Goal: Task Accomplishment & Management: Manage account settings

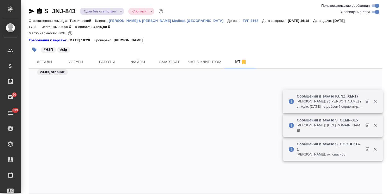
scroll to position [9391, 0]
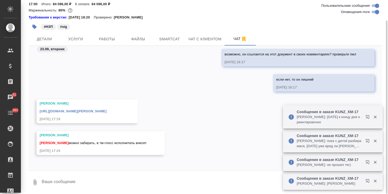
click at [78, 179] on textarea at bounding box center [211, 183] width 341 height 18
type textarea "Спасибо!"
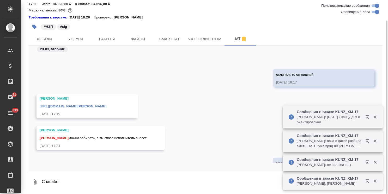
scroll to position [9417, 0]
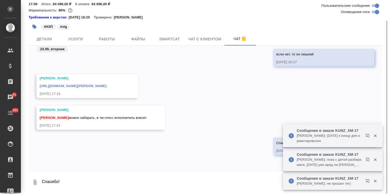
click at [90, 85] on link "https://drive.awatera.com/apps/files/?dir=/Shares/Johnson%20and%20Johnson%20Med…" at bounding box center [73, 86] width 67 height 4
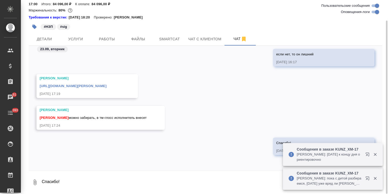
scroll to position [0, 0]
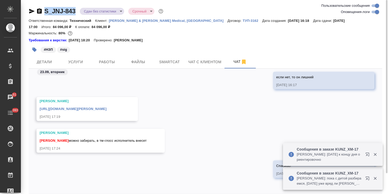
drag, startPoint x: 78, startPoint y: 5, endPoint x: 36, endPoint y: 5, distance: 41.7
click at [36, 5] on div "S_JNJ-843 Сдан без статистики distributed Срочный urgent Ответственная команда:…" at bounding box center [205, 109] width 359 height 218
copy link "S_JNJ-843"
click at [39, 11] on icon "button" at bounding box center [39, 10] width 5 height 5
copy link "S_JNJ-843"
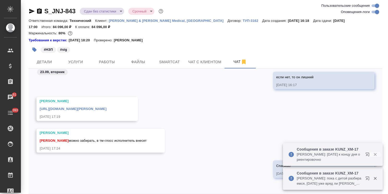
click at [375, 156] on icon "button" at bounding box center [375, 154] width 5 height 5
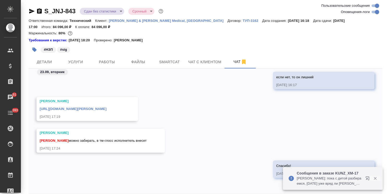
click at [377, 179] on button "button" at bounding box center [375, 178] width 11 height 5
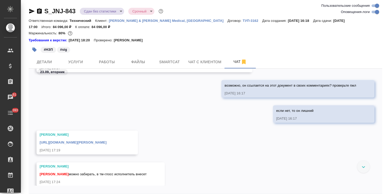
scroll to position [9391, 0]
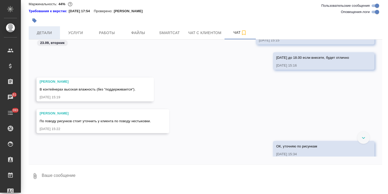
scroll to position [12655, 0]
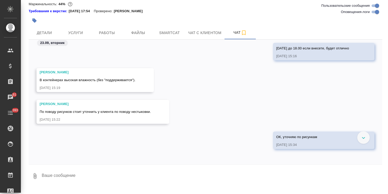
click at [65, 182] on textarea at bounding box center [211, 177] width 341 height 18
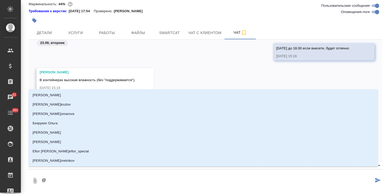
type textarea "@h"
type input "h"
type textarea "@he"
type input "he"
type textarea "@hev"
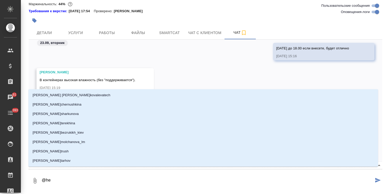
type input "hev"
type textarea "@hevz"
type input "hevz"
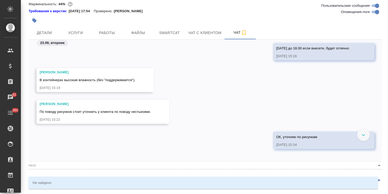
type textarea "@hev"
type input "hev"
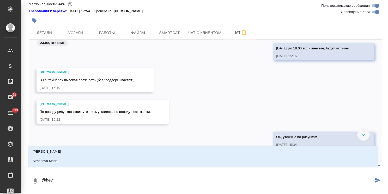
type textarea "@he"
type input "he"
type textarea "@h"
type input "h"
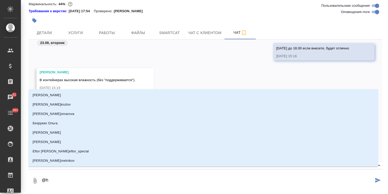
type textarea "@"
type textarea "@р"
type input "р"
type textarea "@ру"
type input "ру"
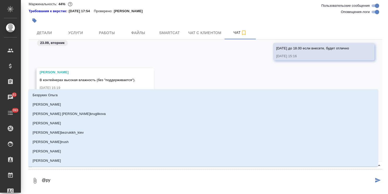
type textarea "@рум"
type input "рум"
type textarea "@румя"
type input "румя"
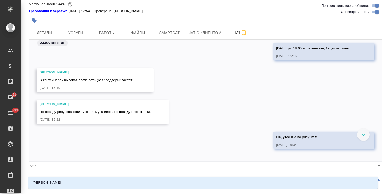
click at [64, 182] on li "Румянцева Дарья" at bounding box center [203, 182] width 350 height 9
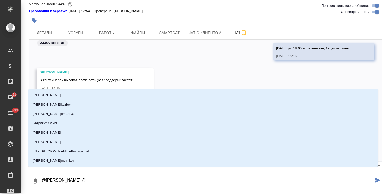
type textarea "@Румянцева Дарья @f"
type input "f"
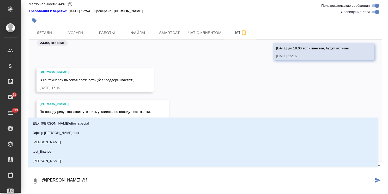
type textarea "@Румянцева Дарья @fh"
type input "fh"
type textarea "@Румянцева Дарья @fhc"
type input "fhc"
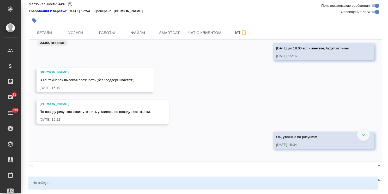
type textarea "@Румянцева Дарья @fh"
type input "fh"
type textarea "@Румянцева Дарья @f"
type input "f"
type textarea "@Румянцева Дарья @"
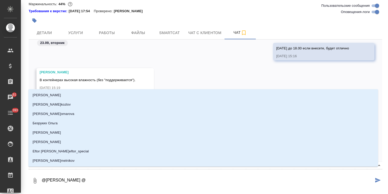
type textarea "@Румянцева Дарья @а"
type input "а"
type textarea "@Румянцева Дарья @ар"
type input "ар"
type textarea "@Румянцева Дарья @арс"
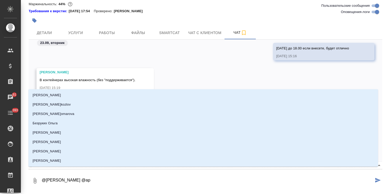
type input "арс"
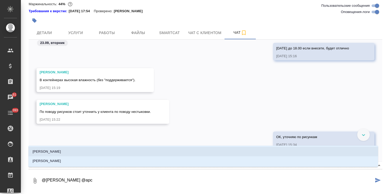
click at [66, 150] on li "Арсеньева Вера" at bounding box center [203, 151] width 350 height 9
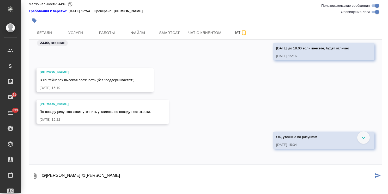
paste textarea "Ольга, расписал отсеки на примере одной модели. Сможете сопоставить и внести пе…"
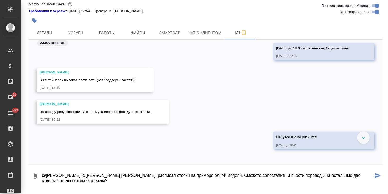
scroll to position [24, 0]
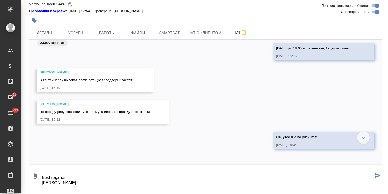
type textarea "@Румянцева Дарья @Арсеньева Вера Ольга, расписал отсеки на примере одной модели…"
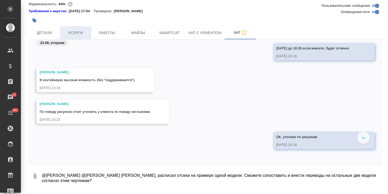
scroll to position [12744, 0]
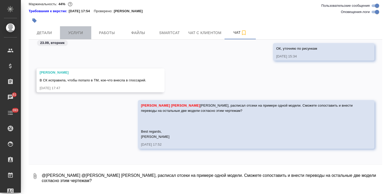
click at [78, 36] on span "Услуги" at bounding box center [75, 33] width 25 height 7
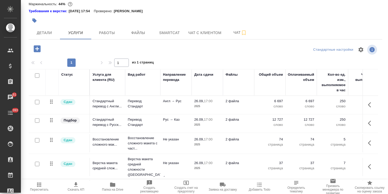
click at [107, 188] on span "Папка на Drive" at bounding box center [112, 190] width 21 height 4
click at [228, 36] on span "Чат" at bounding box center [240, 32] width 25 height 7
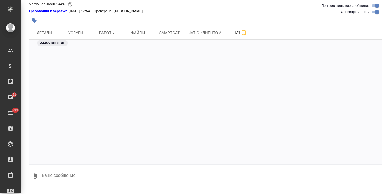
scroll to position [13324, 0]
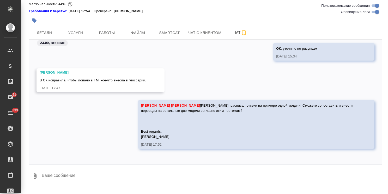
click at [81, 182] on textarea at bounding box center [211, 177] width 341 height 18
paste textarea "https://drive.awatera.com/s/NBA6N27G5pC9zww"
type textarea "https://drive.awatera.com/s/NBA6N27G5pC9zww"
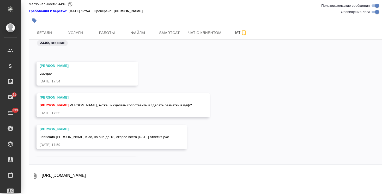
scroll to position [13477, 0]
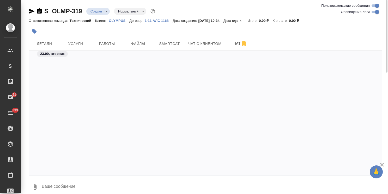
scroll to position [507, 0]
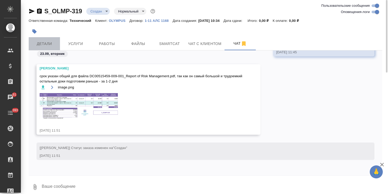
click at [53, 44] on span "Детали" at bounding box center [44, 44] width 25 height 7
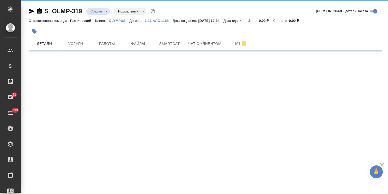
select select "RU"
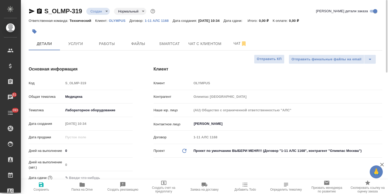
type textarea "x"
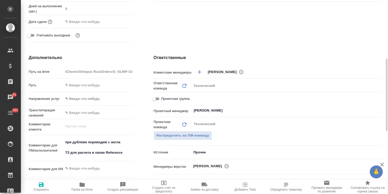
scroll to position [182, 0]
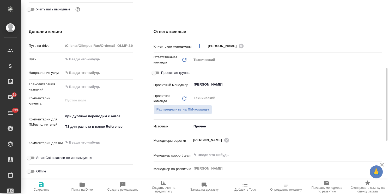
type textarea "x"
drag, startPoint x: 115, startPoint y: 127, endPoint x: 62, endPoint y: 128, distance: 52.9
click at [62, 128] on div "Комментарии для ПМ/исполнителей при дубляже переводим с англа ТЗ для расчета в …" at bounding box center [81, 122] width 104 height 22
paste textarea "a. DC00515995-002_from 5 to 265 – стр 2-60 (насколько я поняла, далее – то же с…"
type textarea "x"
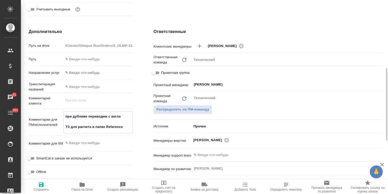
type textarea "при дубляже переводим с англа a. DC00515995-002_from 5 to 265 – стр 2-60 (наско…"
type textarea "x"
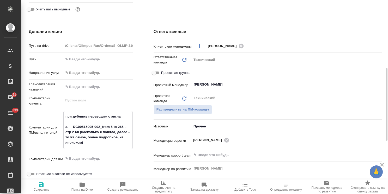
drag, startPoint x: 72, startPoint y: 126, endPoint x: 58, endPoint y: 123, distance: 13.8
click at [58, 123] on div "Комментарии для ПМ/исполнителей при дубляже переводим с англа a. DC00515995-002…" at bounding box center [81, 130] width 104 height 38
click at [69, 127] on textarea "при дубляже переводим с англа a. DC00515995-002_from 5 to 265 – стр 2-60 (наско…" at bounding box center [98, 129] width 69 height 35
drag, startPoint x: 73, startPoint y: 127, endPoint x: 63, endPoint y: 127, distance: 10.2
click at [63, 127] on div "Комментарии для ПМ/исполнителей при дубляже переводим с англа a. DC00515995-002…" at bounding box center [81, 130] width 104 height 38
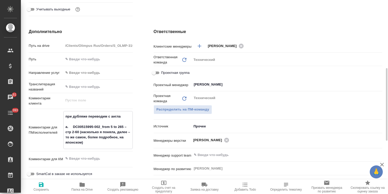
type textarea "x"
type textarea "при дубляже переводим с англа DC00515995-002_from 5 to 265 – стр 2-60 (наскольк…"
type textarea "x"
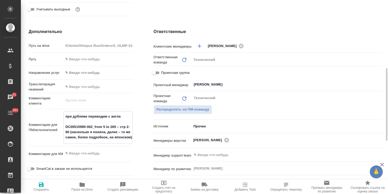
click at [73, 123] on textarea "при дубляже переводим с англа DC00515995-002_from 5 to 265 – стр 2-60 (наскольк…" at bounding box center [98, 127] width 69 height 30
type textarea "x"
type textarea "при дубляже переводим с англа DC00515995-002_from 5 to 265 – стр 2-60 (наскольк…"
type textarea "x"
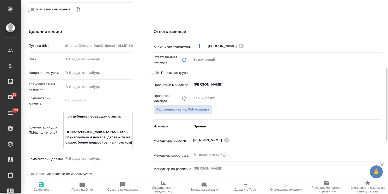
type textarea "при дубляже переводим с англа к DC00515995-002_from 5 to 265 – стр 2-60 (наскол…"
type textarea "x"
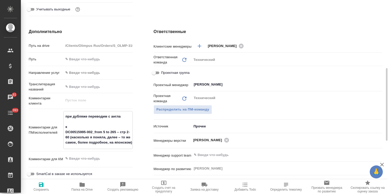
type textarea "при дубляже переводим с англа ко DC00515995-002_from 5 to 265 – стр 2-60 (наско…"
type textarea "x"
type textarea "при дубляже переводим с англа ком DC00515995-002_from 5 to 265 – стр 2-60 (наск…"
type textarea "x"
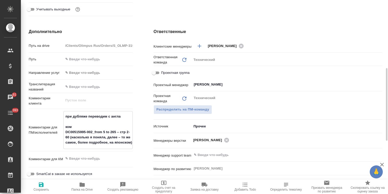
type textarea "x"
type textarea "при дубляже переводим с англа комм DC00515995-002_from 5 to 265 – стр 2-60 (нас…"
type textarea "x"
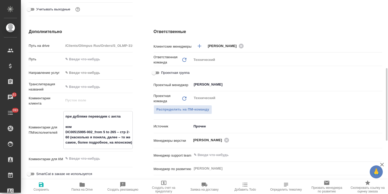
type textarea "x"
type textarea "при дубляже переводим с англа коммен DC00515995-002_from 5 to 265 – стр 2-60 (н…"
type textarea "x"
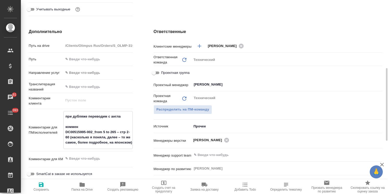
type textarea "x"
type textarea "при дубляже переводим с англа коммент DC00515995-002_from 5 to 265 – стр 2-60 (…"
type textarea "x"
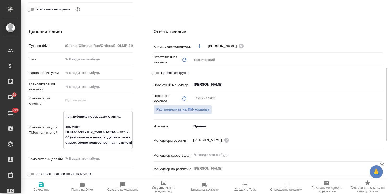
type textarea "при дубляже переводим с англа коммент DC00515995-002_from 5 to 265 – стр 2-60 (…"
type textarea "x"
type textarea "при дубляже переводим с англа коммент к DC00515995-002_from 5 to 265 – стр 2-60…"
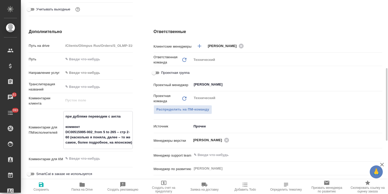
type textarea "x"
type textarea "при дубляже переводим с англа коммент кл DC00515995-002_from 5 to 265 – стр 2-6…"
type textarea "x"
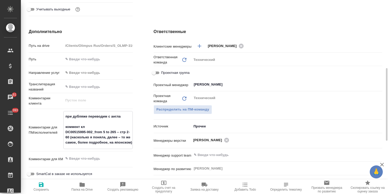
type textarea "x"
type textarea "при дубляже переводим с англа коммент кли DC00515995-002_from 5 to 265 – стр 2-…"
type textarea "x"
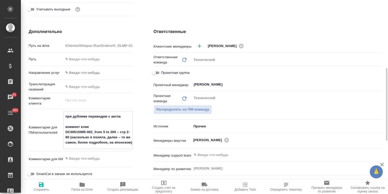
type textarea "при дубляже переводим с англа коммент клиен DC00515995-002_from 5 to 265 – стр …"
type textarea "x"
type textarea "при дубляже переводим с англа коммент клиент DC00515995-002_from 5 to 265 – стр…"
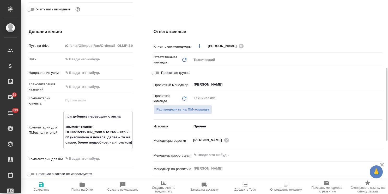
type textarea "x"
type textarea "при дубляже переводим с англа коммент клиента DC00515995-002_from 5 to 265 – ст…"
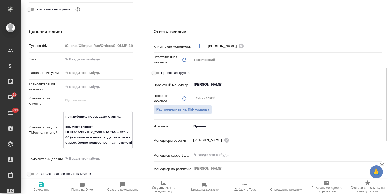
type textarea "x"
type textarea "при дубляже переводим с англа коммент клиента: DC00515995-002_from 5 to 265 – с…"
type textarea "x"
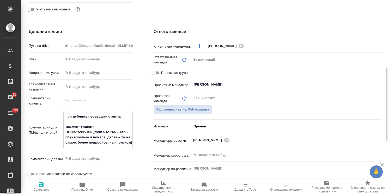
type textarea "x"
type textarea "при дубляже переводим с англа коммент клиента: DC00515995-002_from 5 to 265 – с…"
type textarea "x"
click at [45, 188] on span "Сохранить" at bounding box center [41, 187] width 34 height 10
type textarea "x"
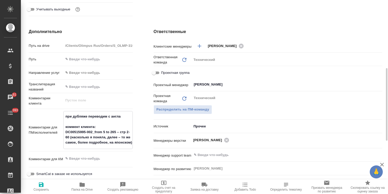
type textarea "x"
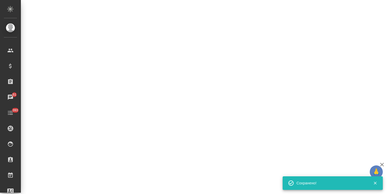
select select "RU"
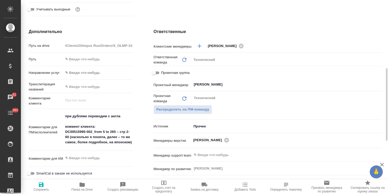
type textarea "x"
click at [131, 143] on textarea "при дубляже переводим с англа коммент клиента: DC00515995-002_from 5 to 265 – с…" at bounding box center [98, 129] width 69 height 35
type textarea "при дубляже переводим с англа коммент клиента: DC00515995-002_from 5 to 265 – с…"
type textarea "x"
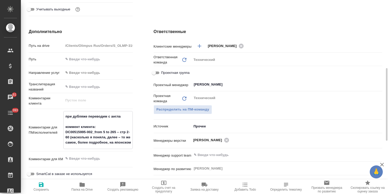
type textarea "x"
type textarea "при дубляже переводим с англа коммент клиента: DC00515995-002_from 5 to 265 – с…"
type textarea "x"
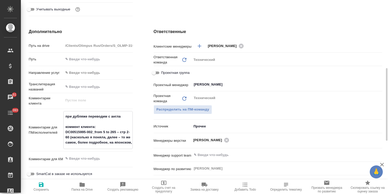
type textarea "x"
type textarea "при дубляже переводим с англа коммент клиента: DC00515995-002_from 5 to 265 – с…"
type textarea "x"
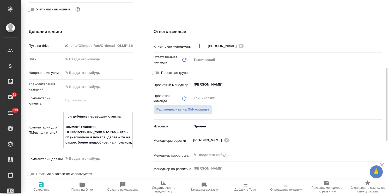
type textarea "при дубляже переводим с англа коммент клиента: DC00515995-002_from 5 to 265 – с…"
type textarea "x"
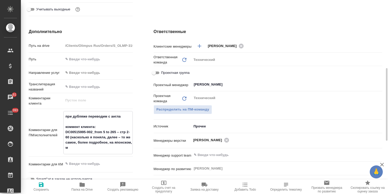
type textarea "x"
type textarea "при дубляже переводим с англа коммент клиента: DC00515995-002_from 5 to 265 – с…"
type textarea "x"
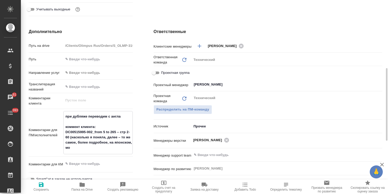
type textarea "при дубляже переводим с англа коммент клиента: DC00515995-002_from 5 to 265 – с…"
type textarea "x"
type textarea "при дубляже переводим с англа коммент клиента: DC00515995-002_from 5 to 265 – с…"
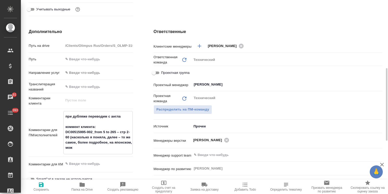
type textarea "x"
type textarea "при дубляже переводим с англа коммент клиента: DC00515995-002_from 5 to 265 – с…"
type textarea "x"
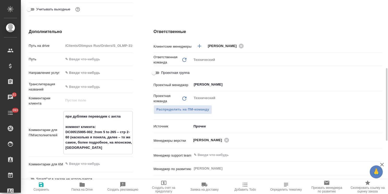
type textarea "x"
type textarea "при дубляже переводим с англа коммент клиента: DC00515995-002_from 5 to 265 – с…"
type textarea "x"
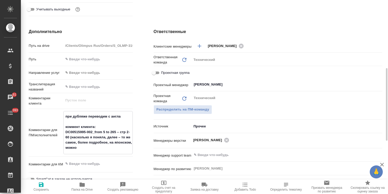
type textarea "x"
type textarea "при дубляже переводим с англа коммент клиента: DC00515995-002_from 5 to 265 – с…"
type textarea "x"
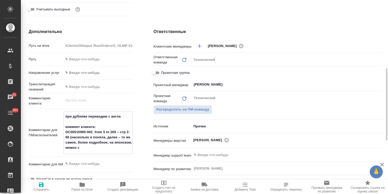
type textarea "при дубляже переводим с англа коммент клиента: DC00515995-002_from 5 to 265 – с…"
type textarea "x"
type textarea "при дубляже переводим с англа коммент клиента: DC00515995-002_from 5 to 265 – с…"
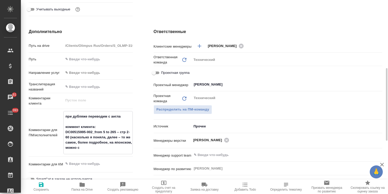
type textarea "x"
type textarea "при дубляже переводим с англа коммент клиента: DC00515995-002_from 5 to 265 – с…"
type textarea "x"
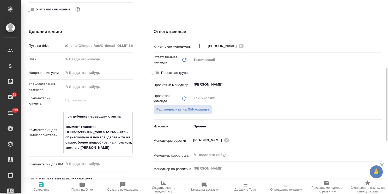
type textarea "x"
type textarea "при дубляже переводим с англа коммент клиента: DC00515995-002_from 5 to 265 – с…"
type textarea "x"
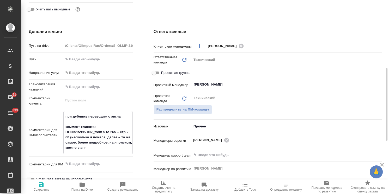
type textarea "x"
type textarea "при дубляже переводим с англа коммент клиента: DC00515995-002_from 5 to 265 – с…"
type textarea "x"
type textarea "при дубляже переводим с англа коммент клиента: DC00515995-002_from 5 to 265 – с…"
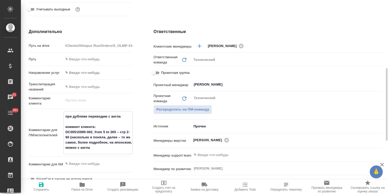
type textarea "x"
type textarea "при дубляже переводим с англа коммент клиента: DC00515995-002_from 5 to 265 – с…"
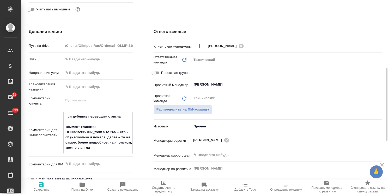
type textarea "x"
type textarea "при дубляже переводим с англа коммент клиента: DC00515995-002_from 5 to 265 – с…"
type textarea "x"
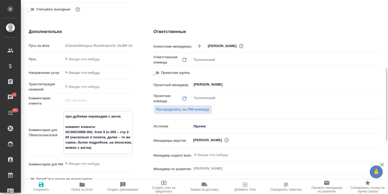
type textarea "x"
type textarea "при дубляже переводим с англа коммент клиента: DC00515995-002_from 5 to 265 – с…"
type textarea "x"
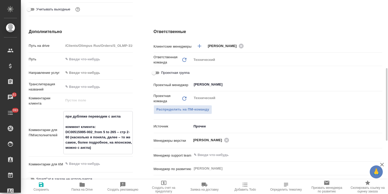
type textarea "при дубляже переводим с англа коммент клиента: DC00515995-002_from 5 to 265 – с…"
type textarea "x"
click at [40, 187] on icon "button" at bounding box center [41, 185] width 5 height 5
type textarea "x"
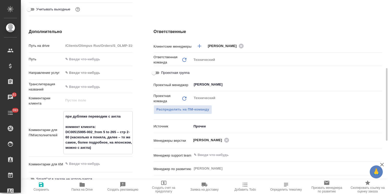
type textarea "x"
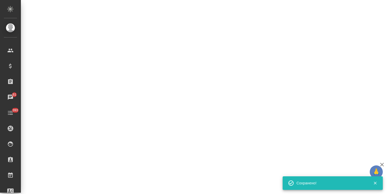
select select "RU"
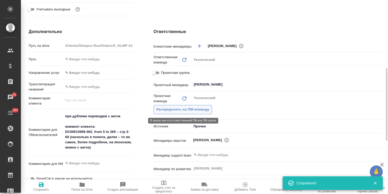
type textarea "x"
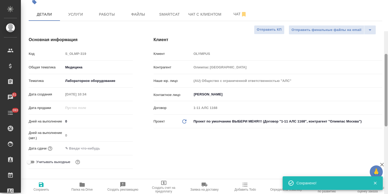
scroll to position [0, 0]
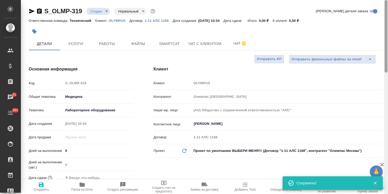
drag, startPoint x: 386, startPoint y: 95, endPoint x: 376, endPoint y: 34, distance: 61.5
click at [377, 34] on div "S_OLMP-319 Создан new Нормальный normal Кратко детали заказа Ответственная кома…" at bounding box center [204, 97] width 367 height 194
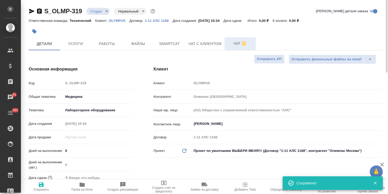
click at [238, 46] on span "Чат" at bounding box center [240, 43] width 25 height 7
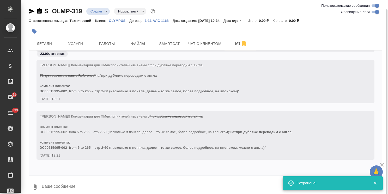
scroll to position [5, 0]
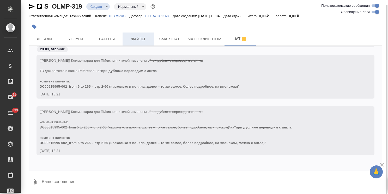
click at [139, 42] on button "Файлы" at bounding box center [137, 39] width 31 height 13
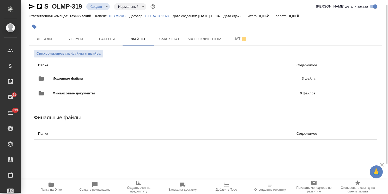
click at [50, 186] on icon "button" at bounding box center [50, 185] width 5 height 4
click at [234, 39] on span "Чат" at bounding box center [240, 39] width 25 height 7
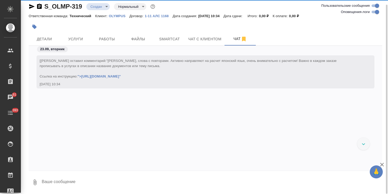
scroll to position [636, 0]
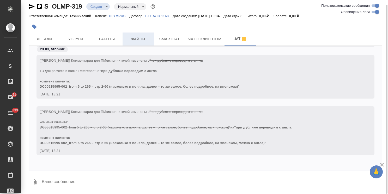
click at [142, 39] on span "Файлы" at bounding box center [138, 39] width 25 height 7
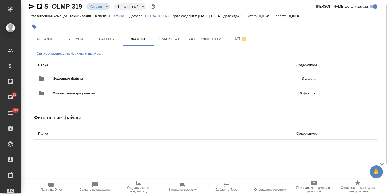
click at [84, 50] on button "Синхронизировать файлы с драйва" at bounding box center [68, 54] width 69 height 8
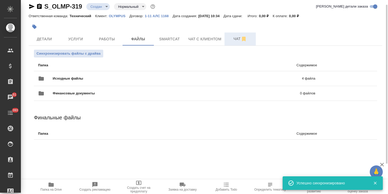
click at [235, 38] on span "Чат" at bounding box center [240, 39] width 25 height 7
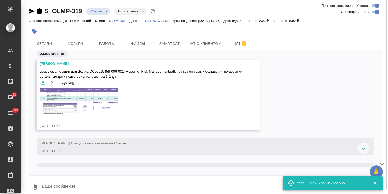
scroll to position [516, 0]
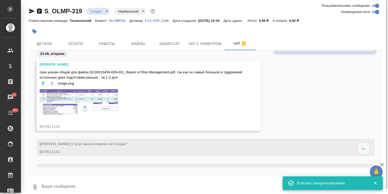
click at [72, 181] on textarea at bounding box center [211, 188] width 341 height 18
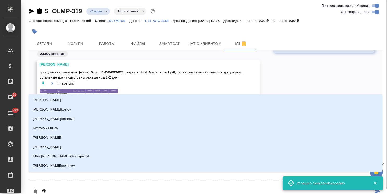
type textarea "@p"
type input "p"
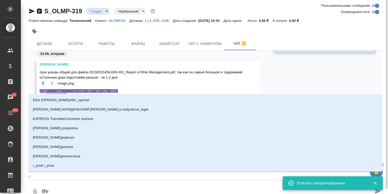
type textarea "@pf"
type input "pf"
type textarea "@pf,"
type input "pf,"
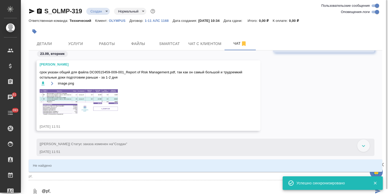
type textarea "@pf"
type input "pf"
type textarea "@p"
type input "p"
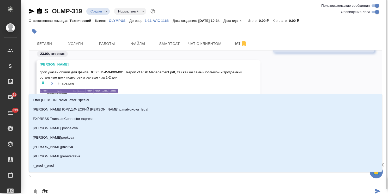
type textarea "@"
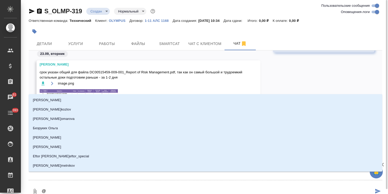
type textarea "@з"
type input "з"
type textarea "@за"
type input "за"
type textarea "@заю"
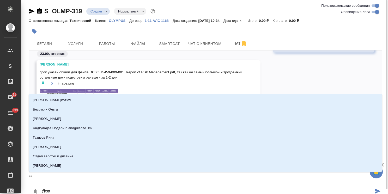
type input "заю"
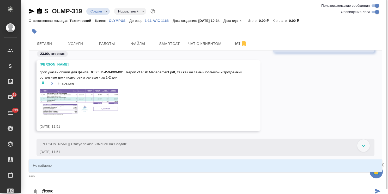
type textarea "@за"
type input "за"
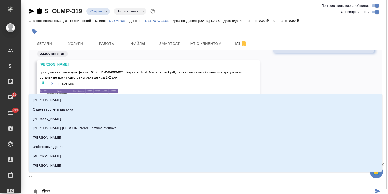
type textarea "@заб"
type input "заб"
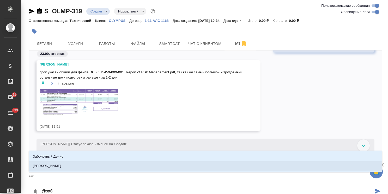
click at [76, 168] on li "[PERSON_NAME]" at bounding box center [205, 166] width 353 height 9
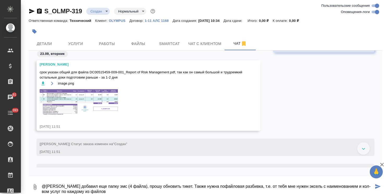
type textarea "@Заборова Александра клиент добавил еще папку эмс (4 файла), прошу обновить тик…"
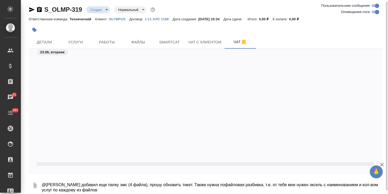
scroll to position [651, 0]
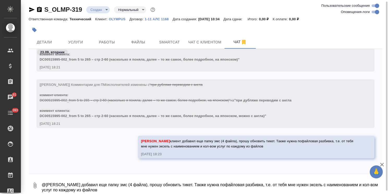
click at [133, 185] on textarea "@Заборова Александра клиент добавил еще папку эмс (4 файла), прошу обновить тик…" at bounding box center [211, 186] width 341 height 18
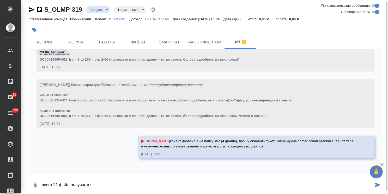
type textarea "всего 21 файл получается"
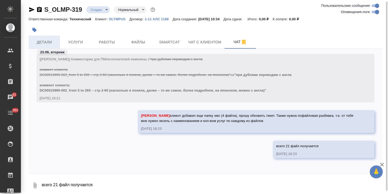
click at [52, 40] on span "Детали" at bounding box center [44, 42] width 25 height 7
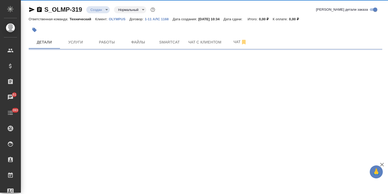
select select "RU"
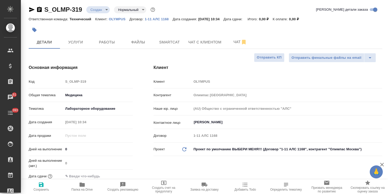
type textarea "x"
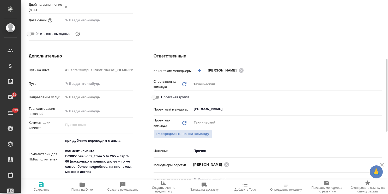
scroll to position [184, 0]
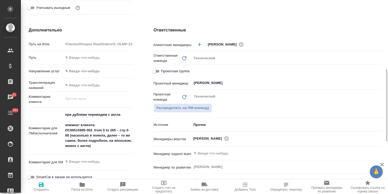
type textarea "x"
click at [106, 145] on textarea "при дубляже переводим с англа коммент клиента: DC00515995-002_from 5 to 265 – с…" at bounding box center [97, 131] width 69 height 40
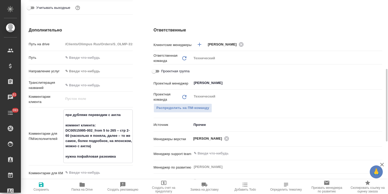
drag, startPoint x: 109, startPoint y: 157, endPoint x: 105, endPoint y: 158, distance: 3.7
click at [105, 158] on textarea "при дубляже переводим с англа коммент клиента: DC00515995-002_from 5 to 265 – с…" at bounding box center [98, 136] width 69 height 51
click at [41, 189] on span "Сохранить" at bounding box center [41, 190] width 16 height 4
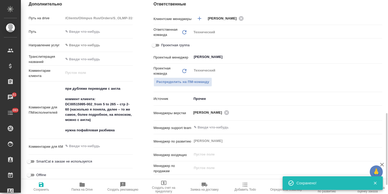
scroll to position [236, 0]
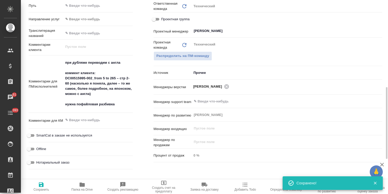
click at [103, 122] on textarea at bounding box center [97, 120] width 69 height 9
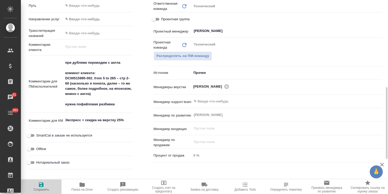
click at [52, 188] on span "Сохранить" at bounding box center [41, 187] width 34 height 10
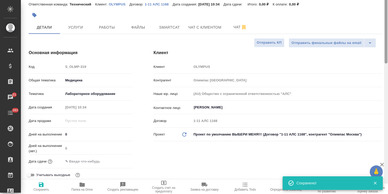
drag, startPoint x: 386, startPoint y: 124, endPoint x: 385, endPoint y: 38, distance: 85.2
click at [385, 38] on div at bounding box center [385, 28] width 3 height 72
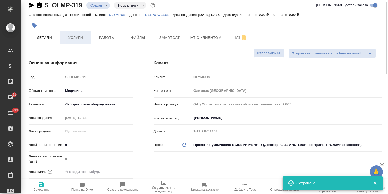
click at [77, 43] on button "Услуги" at bounding box center [75, 37] width 31 height 13
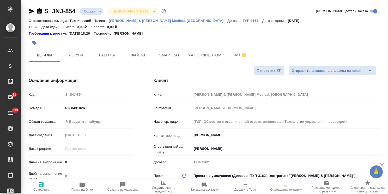
select select "RU"
click at [77, 187] on span "Папка на Drive" at bounding box center [82, 187] width 34 height 10
click at [162, 21] on p "[PERSON_NAME] & [PERSON_NAME] Medical, [GEOGRAPHIC_DATA]" at bounding box center [168, 21] width 119 height 4
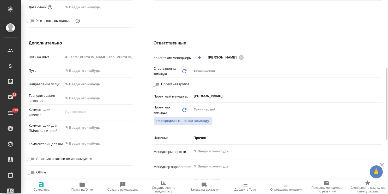
scroll to position [209, 0]
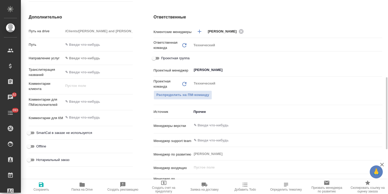
click at [92, 97] on textarea at bounding box center [97, 101] width 69 height 9
paste textarea "S_JNJ-581"
type textarea "предыдущий заказ S_JNJ-581"
click at [44, 187] on icon "button" at bounding box center [41, 185] width 6 height 6
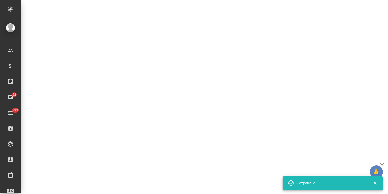
select select "RU"
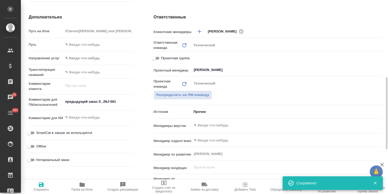
type textarea "x"
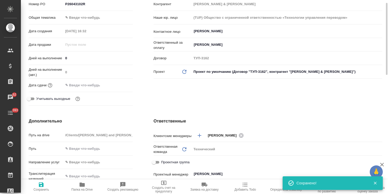
scroll to position [52, 0]
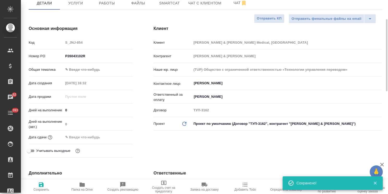
click at [93, 58] on div "Номер PO P26043102R" at bounding box center [81, 59] width 104 height 14
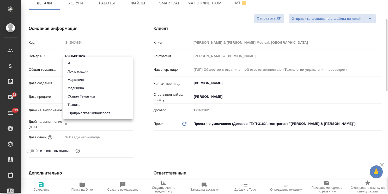
click at [91, 63] on body "🙏 .cls-1 fill:#fff; AWATERA [PERSON_NAME] Спецификации Заказы 52 Чаты 393 Todo …" at bounding box center [194, 97] width 388 height 194
click at [91, 99] on li "Общая Тематика" at bounding box center [97, 97] width 69 height 8
type input "obtem"
type textarea "x"
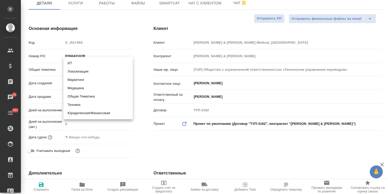
type textarea "x"
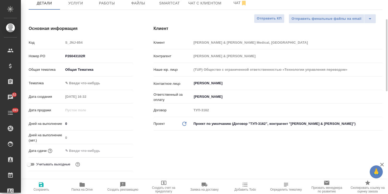
click at [95, 71] on div "Общая тематика Общая Тематика obtem" at bounding box center [81, 72] width 104 height 14
click at [92, 76] on body "🙏 .cls-1 fill:#fff; AWATERA Usmanova Olga Клиенты Спецификации Заказы 52 Чаты 3…" at bounding box center [194, 97] width 388 height 194
click at [97, 79] on li "Общая Тематика" at bounding box center [97, 77] width 69 height 8
type textarea "x"
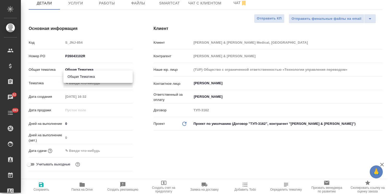
type textarea "x"
type input "6012b1ca196b0e5c9229a120"
click at [47, 186] on span "Сохранить" at bounding box center [41, 187] width 34 height 10
type textarea "x"
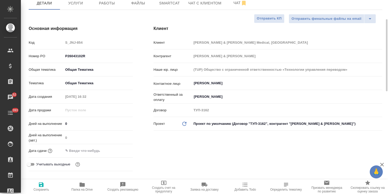
type textarea "x"
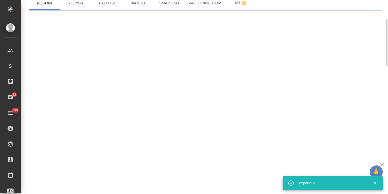
select select "RU"
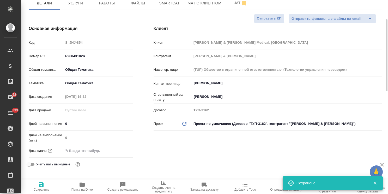
type textarea "x"
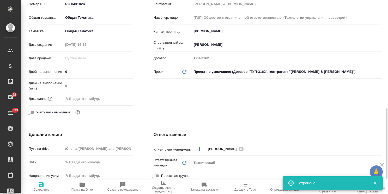
scroll to position [182, 0]
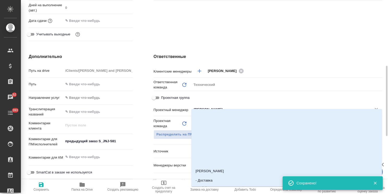
click at [226, 107] on input "Сергеева Анастасия" at bounding box center [278, 110] width 170 height 6
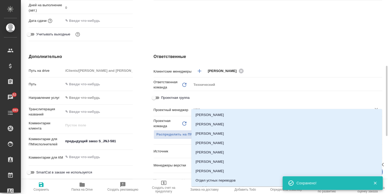
type input "усма"
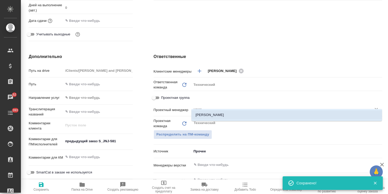
click at [219, 118] on li "[PERSON_NAME]" at bounding box center [286, 115] width 191 height 9
type textarea "x"
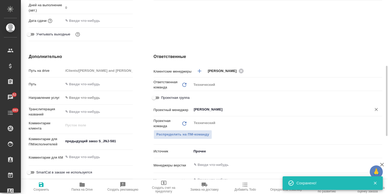
type input "[PERSON_NAME]"
click at [45, 182] on span "Сохранить" at bounding box center [41, 187] width 34 height 10
type textarea "x"
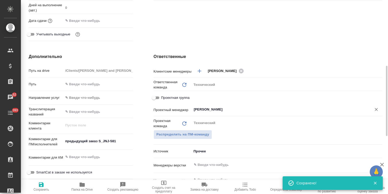
type textarea "x"
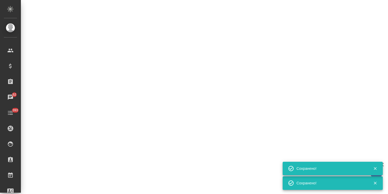
select select "RU"
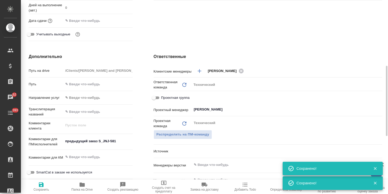
type textarea "x"
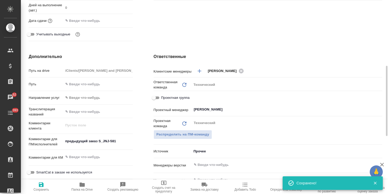
type textarea "x"
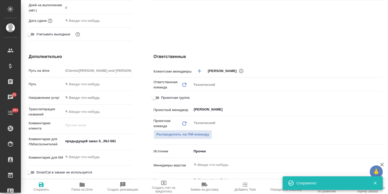
type textarea "x"
click at [106, 153] on textarea at bounding box center [98, 157] width 69 height 9
paste textarea "1 НЗП к скану"
type textarea "x"
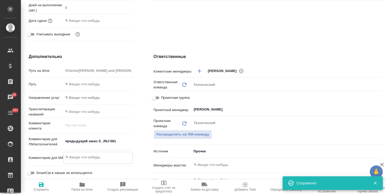
type textarea "1 НЗП к скану"
type textarea "x"
type textarea "1 НЗП к скану"
type textarea "x"
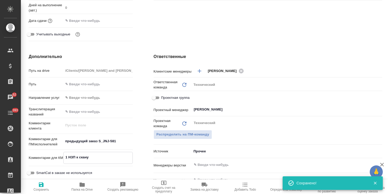
type textarea "x"
type textarea "1 НЗП к скану +"
type textarea "x"
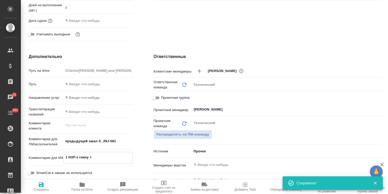
type textarea "1 НЗП к скану +"
type textarea "x"
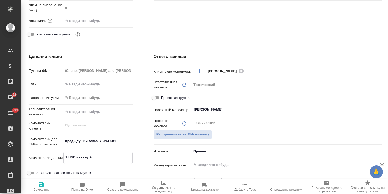
type textarea "1 НЗП к скану + s"
type textarea "x"
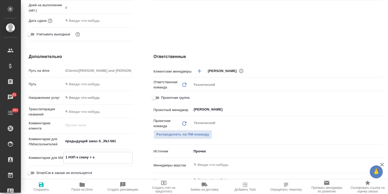
type textarea "x"
type textarea "1 НЗП к скану + si"
type textarea "x"
type textarea "1 НЗП к скану + sig"
type textarea "x"
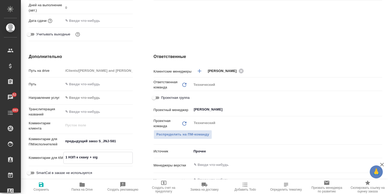
type textarea "x"
type textarea "1 НЗП к скану + sig"
type textarea "x"
click at [48, 184] on span "Сохранить" at bounding box center [41, 187] width 34 height 10
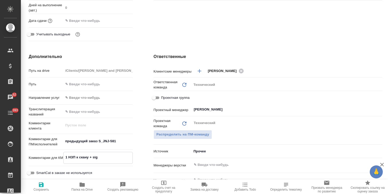
type textarea "x"
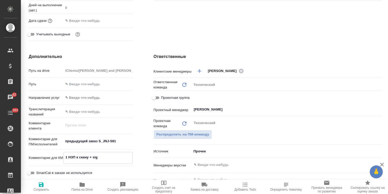
type textarea "x"
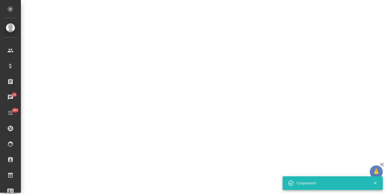
select select "RU"
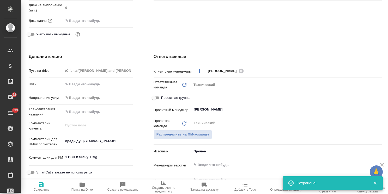
type textarea "x"
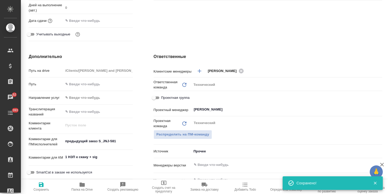
type textarea "x"
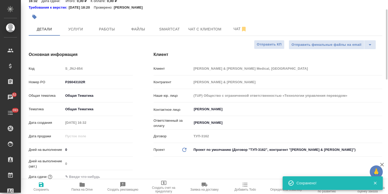
scroll to position [0, 0]
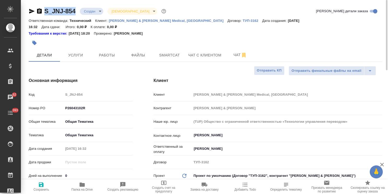
drag, startPoint x: 77, startPoint y: 5, endPoint x: 23, endPoint y: 3, distance: 54.0
copy link "S_JNJ-854"
type textarea "x"
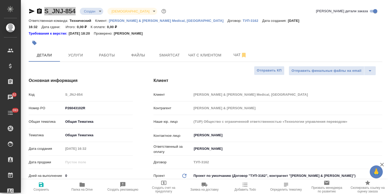
type textarea "x"
click at [89, 185] on span "Папка на Drive" at bounding box center [82, 187] width 34 height 10
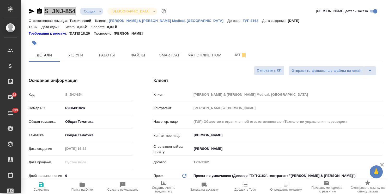
type textarea "x"
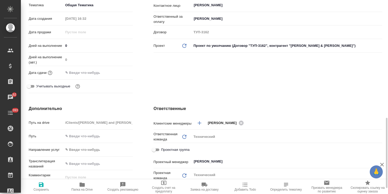
scroll to position [209, 0]
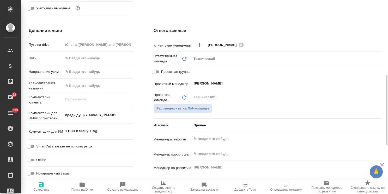
type textarea "x"
click at [106, 128] on textarea "1 НЗП к скану + sig" at bounding box center [98, 131] width 69 height 9
type textarea "1 НЗП к скану + sig"
type textarea "x"
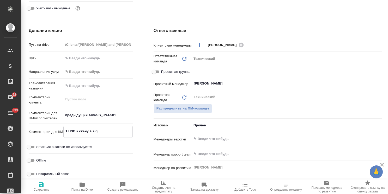
type textarea "x"
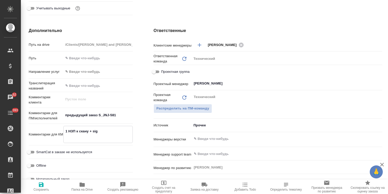
type textarea "1 НЗП к скану + sig Т"
type textarea "x"
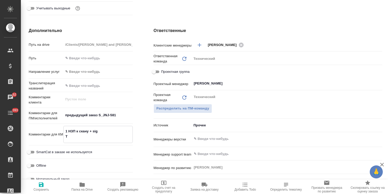
type textarea "x"
type textarea "1 НЗП к скану + sig ТЗ"
type textarea "x"
type textarea "1 НЗП к скану + sig ТЗ"
type textarea "x"
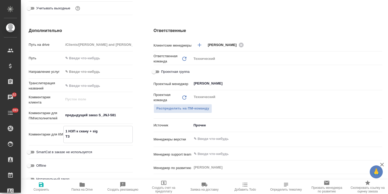
type textarea "x"
type textarea "1 НЗП к скану + sig ТЗ д"
type textarea "x"
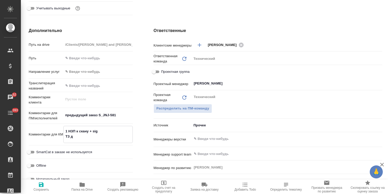
type textarea "x"
type textarea "1 НЗП к скану + sig ТЗ дл"
type textarea "x"
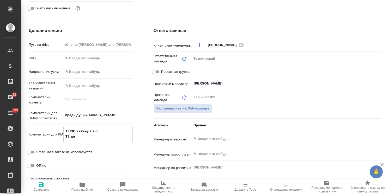
type textarea "1 НЗП к скану + sig ТЗ для"
type textarea "x"
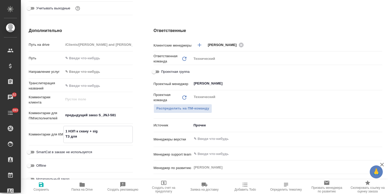
type textarea "x"
type textarea "1 НЗП к скану + sig ТЗ для"
type textarea "x"
type textarea "1 НЗП к скану + sig ТЗ для s"
type textarea "x"
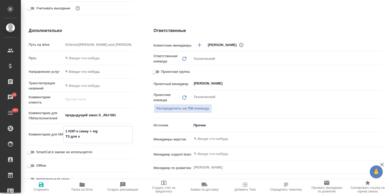
type textarea "x"
type textarea "1 НЗП к скану + sig ТЗ для si"
type textarea "x"
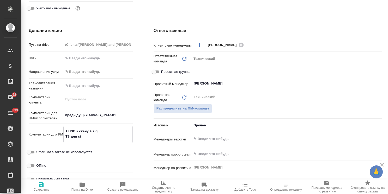
type textarea "x"
type textarea "1 НЗП к скану + sig ТЗ для sig"
type textarea "x"
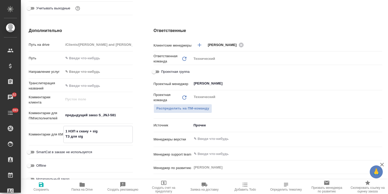
type textarea "1 НЗП к скану + sig ТЗ для sig"
type textarea "x"
type textarea "1 НЗП к скану + sig ТЗ для sig d"
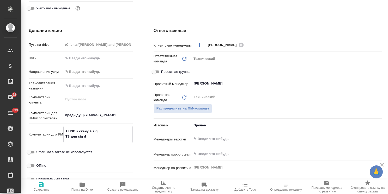
type textarea "x"
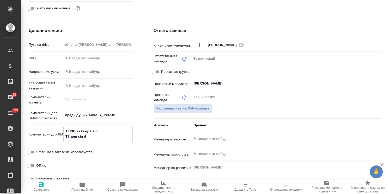
type textarea "1 НЗП к скану + sig ТЗ для sig"
type textarea "x"
type textarea "1 НЗП к скану + sig ТЗ для sig в"
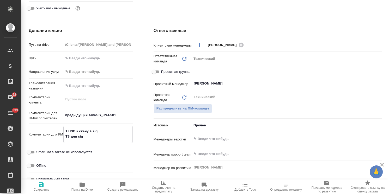
type textarea "x"
type textarea "1 НЗП к скану + sig ТЗ для sig в"
type textarea "x"
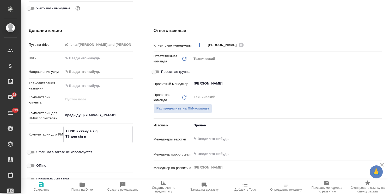
type textarea "1 НЗП к скану + sig ТЗ для sig в К"
type textarea "x"
type textarea "1 НЗП к скану + sig ТЗ для sig в Ку"
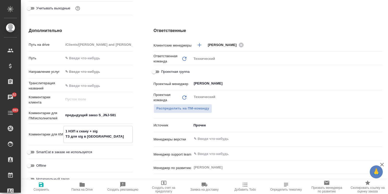
type textarea "x"
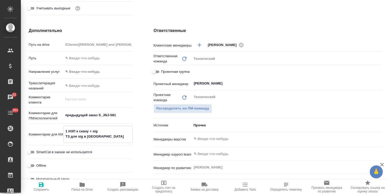
type textarea "1 НЗП к скану + sig ТЗ для sig в Куа"
type textarea "x"
type textarea "1 НЗП к скану + sig ТЗ для sig в Ку"
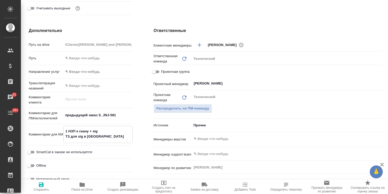
type textarea "x"
type textarea "1 НЗП к скану + sig ТЗ для sig в К"
type textarea "x"
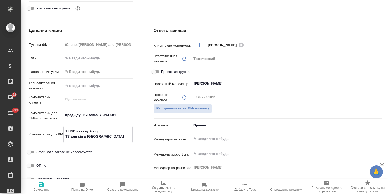
type textarea "1 НЗП к скану + sig ТЗ для sig в"
type textarea "x"
type textarea "1 НЗП к скану + sig ТЗ для sig в R"
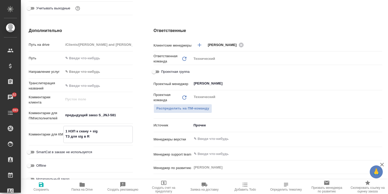
type textarea "x"
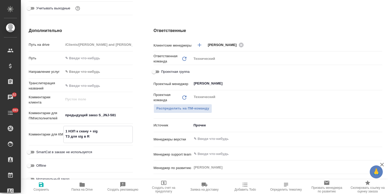
type textarea "1 НЗП к скану + sig ТЗ для sig в Re"
type textarea "x"
click at [43, 181] on button "Сохранить" at bounding box center [41, 187] width 41 height 15
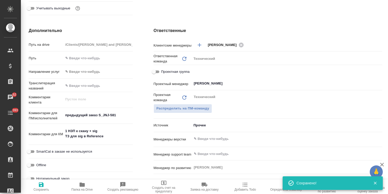
click at [87, 185] on span "Папка на Drive" at bounding box center [82, 187] width 34 height 10
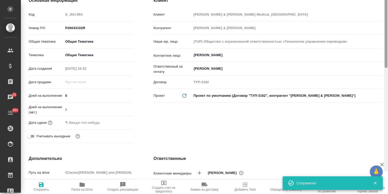
scroll to position [0, 0]
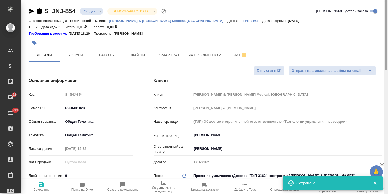
drag, startPoint x: 387, startPoint y: 121, endPoint x: 382, endPoint y: 35, distance: 85.7
click at [382, 35] on div "S_JNJ-854 Создан new Святая троица holyTrinity Кратко детали заказа Ответственн…" at bounding box center [204, 97] width 367 height 194
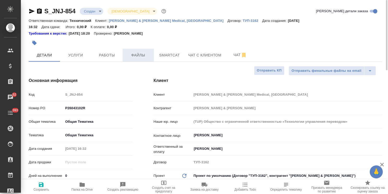
click at [133, 52] on span "Файлы" at bounding box center [138, 55] width 25 height 7
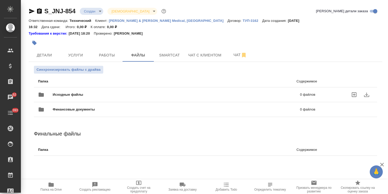
click at [77, 89] on div "Исходные файлы 0 файлов" at bounding box center [176, 95] width 277 height 13
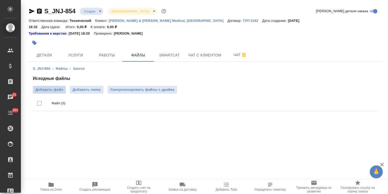
click at [60, 87] on span "Добавить файл" at bounding box center [49, 89] width 28 height 5
click at [0, 0] on input "Добавить файл" at bounding box center [0, 0] width 0 height 0
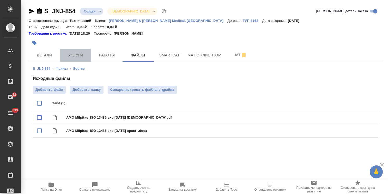
click at [71, 52] on span "Услуги" at bounding box center [75, 55] width 25 height 7
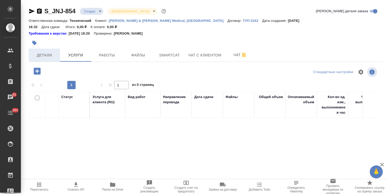
click at [43, 52] on span "Детали" at bounding box center [44, 55] width 25 height 7
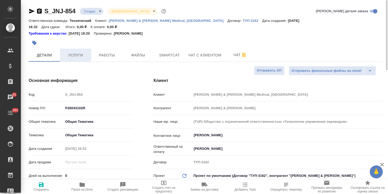
click at [72, 52] on button "Услуги" at bounding box center [75, 55] width 31 height 13
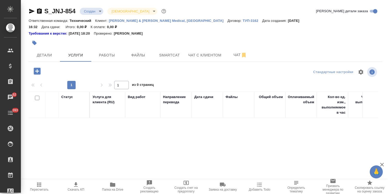
click at [42, 66] on button "button" at bounding box center [37, 71] width 14 height 11
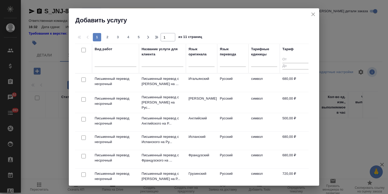
click at [153, 64] on input "text" at bounding box center [163, 63] width 42 height 7
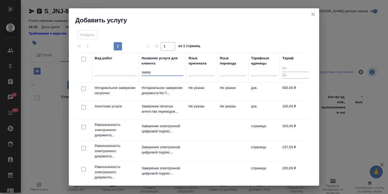
click at [83, 88] on input "checkbox" at bounding box center [83, 89] width 4 height 4
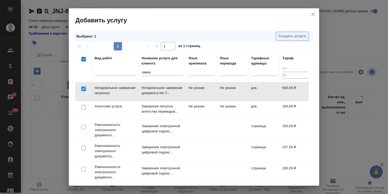
click at [279, 33] on span "Создать услуги" at bounding box center [292, 36] width 27 height 6
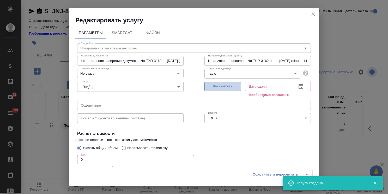
click at [221, 89] on span "Рассчитать" at bounding box center [222, 87] width 31 height 6
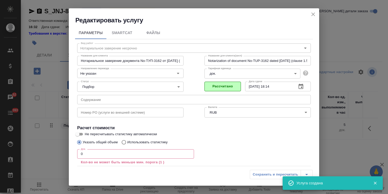
drag, startPoint x: 65, startPoint y: 149, endPoint x: 55, endPoint y: 150, distance: 10.2
click at [55, 150] on div "Редактировать услугу Параметры SmartCat Файлы Вид работ Нотариальное заверение …" at bounding box center [194, 97] width 388 height 194
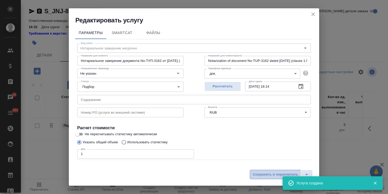
click at [261, 172] on span "Сохранить и пересчитать" at bounding box center [275, 175] width 45 height 6
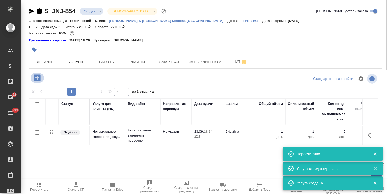
click at [37, 75] on icon "button" at bounding box center [37, 78] width 7 height 7
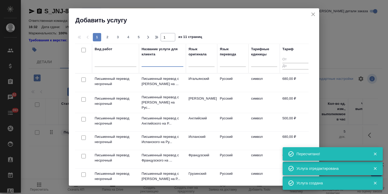
click at [151, 65] on input "text" at bounding box center [163, 63] width 42 height 7
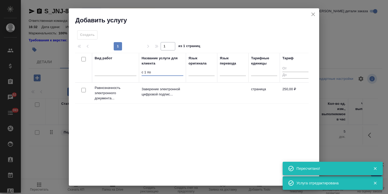
click at [85, 90] on input "checkbox" at bounding box center [83, 90] width 4 height 4
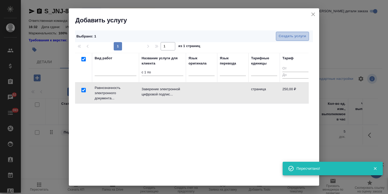
click at [279, 38] on span "Создать услуги" at bounding box center [292, 36] width 27 height 6
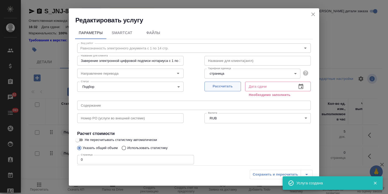
click at [228, 86] on span "Рассчитать" at bounding box center [222, 87] width 31 height 6
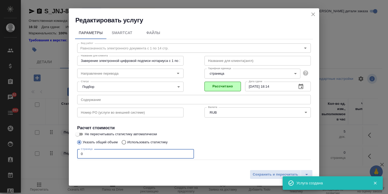
drag, startPoint x: 96, startPoint y: 155, endPoint x: 64, endPoint y: 149, distance: 32.6
click at [64, 149] on div "Редактировать услугу Параметры SmartCat Файлы Вид работ Равнозначность электрон…" at bounding box center [194, 97] width 388 height 194
click at [265, 173] on span "Сохранить и пересчитать" at bounding box center [275, 175] width 45 height 6
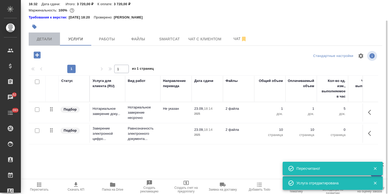
click at [50, 37] on button "Детали" at bounding box center [44, 39] width 31 height 13
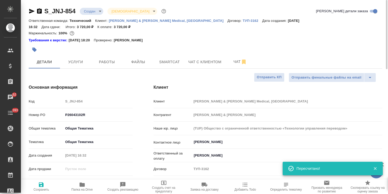
click at [93, 12] on body "🙏 .cls-1 fill:#fff; AWATERA Usmanova Olga Клиенты Спецификации Заказы 52 Чаты 3…" at bounding box center [194, 97] width 388 height 194
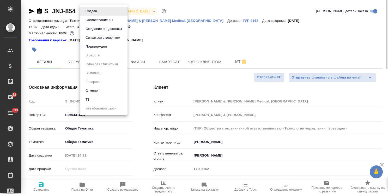
click at [100, 21] on button "Согласование КП" at bounding box center [99, 20] width 31 height 6
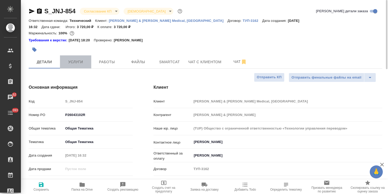
click at [76, 59] on span "Услуги" at bounding box center [75, 62] width 25 height 7
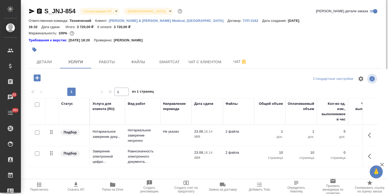
click at [77, 186] on icon "button" at bounding box center [76, 185] width 6 height 6
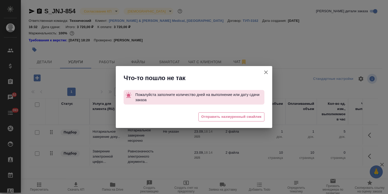
click at [266, 73] on icon "button" at bounding box center [266, 72] width 6 height 6
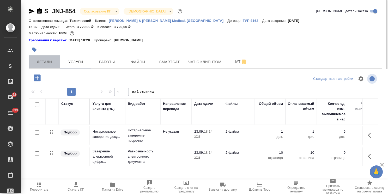
click at [45, 56] on button "Детали" at bounding box center [44, 62] width 31 height 13
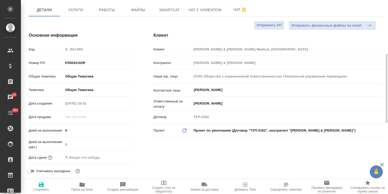
scroll to position [78, 0]
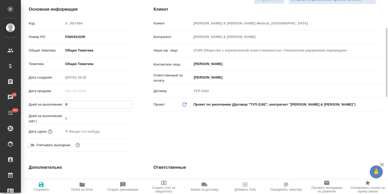
drag, startPoint x: 71, startPoint y: 99, endPoint x: 55, endPoint y: 108, distance: 18.7
click at [50, 100] on div "Дней на выполнение 0" at bounding box center [81, 104] width 104 height 9
click at [43, 188] on icon "button" at bounding box center [41, 185] width 6 height 6
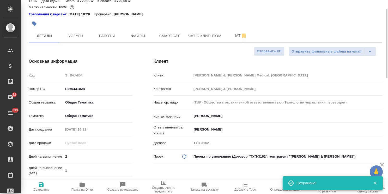
scroll to position [0, 0]
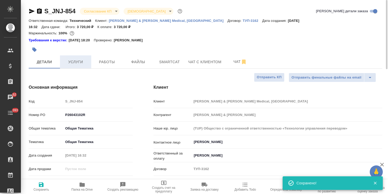
click at [74, 59] on span "Услуги" at bounding box center [75, 62] width 25 height 7
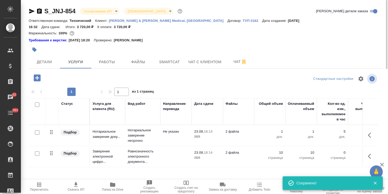
click at [79, 186] on span "Скачать КП" at bounding box center [76, 187] width 30 height 10
drag, startPoint x: 357, startPoint y: 21, endPoint x: 337, endPoint y: 21, distance: 20.3
click at [337, 21] on div "Ответственная команда: Технический Клиент: Johnson & Johnson Medical, Russia До…" at bounding box center [205, 23] width 353 height 13
copy p "3 720,00 ₽"
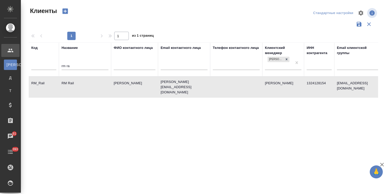
select select "RU"
drag, startPoint x: 85, startPoint y: 66, endPoint x: 39, endPoint y: 68, distance: 46.2
click at [39, 68] on tr "Код Название rm ra ФИО контактного лица Email контактного лица Телефон контактн…" at bounding box center [226, 59] width 394 height 34
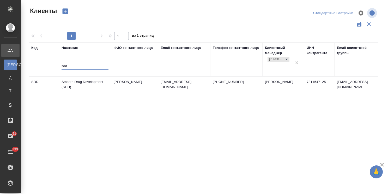
type input "sdd"
click at [70, 83] on td "Smooth Drug Development (SDD)" at bounding box center [85, 86] width 52 height 18
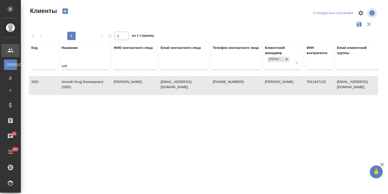
click at [70, 83] on td "Smooth Drug Development (SDD)" at bounding box center [85, 86] width 52 height 18
click at [48, 67] on tr "Код Название sdd ФИО контактного лица Email контактного лица Телефон контактног…" at bounding box center [226, 59] width 394 height 34
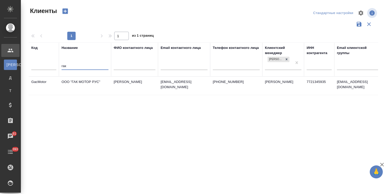
type input "гак"
click at [79, 83] on td "ООО "ГАК МОТОР РУС"" at bounding box center [85, 86] width 52 height 18
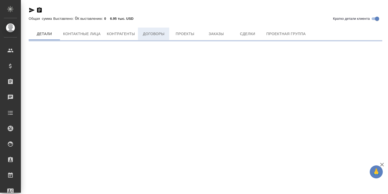
click at [149, 37] on span "Договоры" at bounding box center [153, 34] width 25 height 7
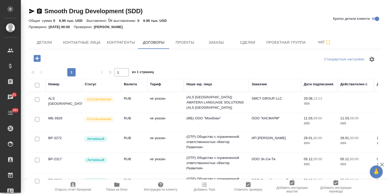
click at [165, 99] on td "не указан" at bounding box center [165, 103] width 36 height 18
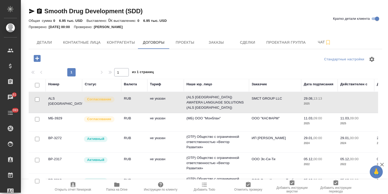
click at [165, 99] on td "не указан" at bounding box center [165, 103] width 36 height 18
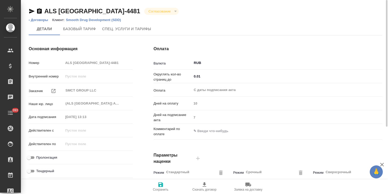
type input "Стандартный шаблон - [PHONE_NUMBER] - ВЫБЕРИ МЕНЯ!"
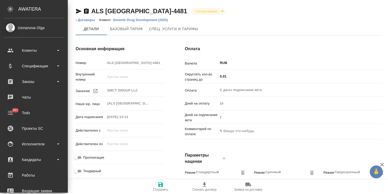
type textarea "x"
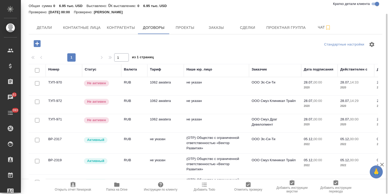
scroll to position [76, 0]
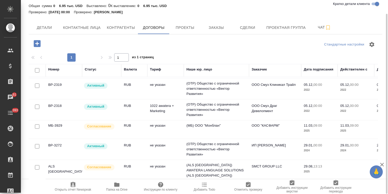
click at [232, 166] on td "(ALS [GEOGRAPHIC_DATA]) AWATERA LANGUAGE SOLUTIONS (ALS [GEOGRAPHIC_DATA])" at bounding box center [216, 170] width 65 height 21
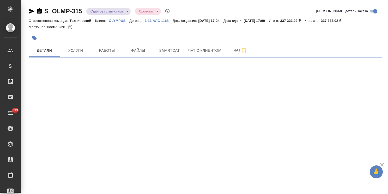
select select "RU"
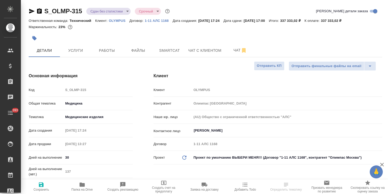
type textarea "x"
drag, startPoint x: 60, startPoint y: 4, endPoint x: 38, endPoint y: 2, distance: 23.0
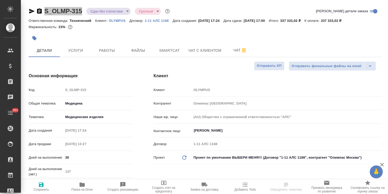
type textarea "x"
select select "RU"
type textarea "x"
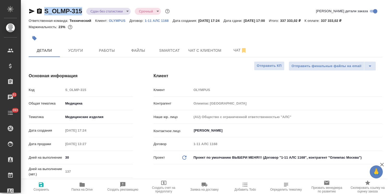
type textarea "x"
click at [138, 50] on span "Файлы" at bounding box center [138, 50] width 25 height 7
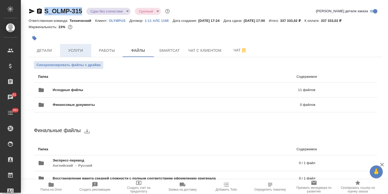
click at [80, 48] on span "Услуги" at bounding box center [75, 50] width 25 height 7
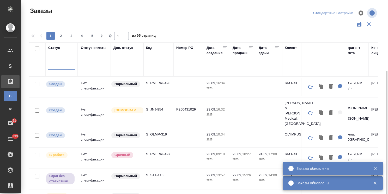
click at [66, 61] on div at bounding box center [61, 65] width 27 height 8
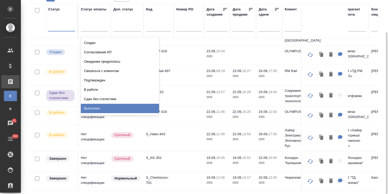
click at [94, 111] on div "Выполнен" at bounding box center [120, 108] width 78 height 9
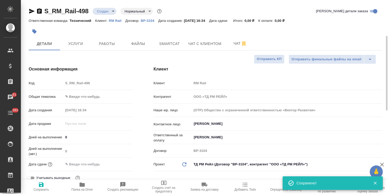
select select "RU"
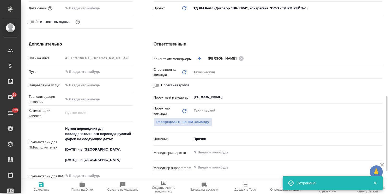
scroll to position [182, 0]
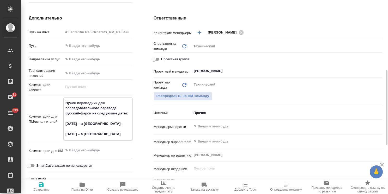
drag, startPoint x: 82, startPoint y: 113, endPoint x: 112, endPoint y: 116, distance: 29.9
click at [112, 116] on textarea "Нужен переводчик для последовательного перевода русский-фарси на следующие даты…" at bounding box center [98, 119] width 69 height 40
click at [70, 124] on textarea "Нужен переводчик для последовательного перевода русский-фарси на 1 день: [DATE]…" at bounding box center [98, 119] width 69 height 40
drag, startPoint x: 90, startPoint y: 135, endPoint x: 49, endPoint y: 125, distance: 41.8
click at [49, 125] on div "Комментарии для ПМ/исполнителей Нужен переводчик для последовательного перевода…" at bounding box center [81, 119] width 104 height 43
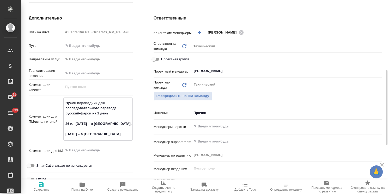
click at [94, 132] on textarea "Нужен переводчик для последовательного перевода русский-фарси на 1 день: 26 ил …" at bounding box center [98, 119] width 69 height 40
drag, startPoint x: 89, startPoint y: 134, endPoint x: 70, endPoint y: 129, distance: 20.0
click at [70, 129] on textarea "Нужен переводчик для последовательного перевода русский-фарси на 1 день: 26 ил …" at bounding box center [98, 119] width 69 height 40
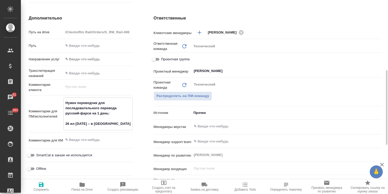
click at [119, 124] on textarea "Нужен переводчик для последовательного перевода русский-фарси на 1 день: 26 ил …" at bounding box center [98, 114] width 69 height 30
click at [124, 124] on textarea "Нужен переводчик для последовательного перевода русский-фарси на 1 день: 26 ил …" at bounding box center [98, 114] width 69 height 30
paste textarea "В [GEOGRAPHIC_DATA], скорее всего, заберут от [PERSON_NAME] и вернут туда же. А…"
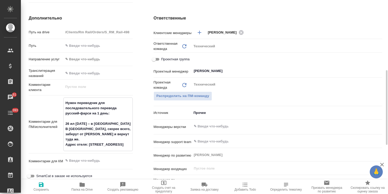
type textarea "Нужен переводчик для последовательного перевода русский-фарси на 1 день: 26 ил …"
click at [47, 185] on span "Сохранить" at bounding box center [41, 187] width 34 height 10
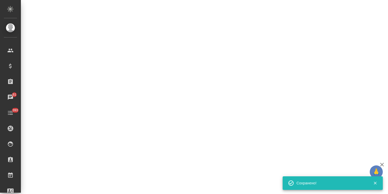
select select "RU"
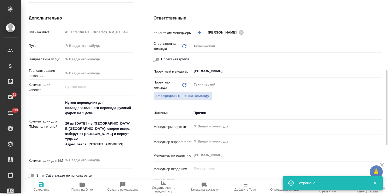
type textarea "x"
drag, startPoint x: 88, startPoint y: 129, endPoint x: 57, endPoint y: 127, distance: 30.8
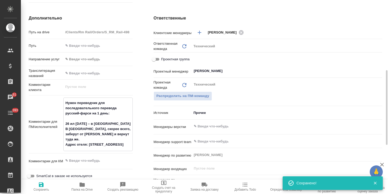
click at [57, 127] on div "Комментарии для ПМ/исполнителей Нужен переводчик для последовательного перевода…" at bounding box center [81, 125] width 104 height 54
type textarea "Нужен переводчик для последовательного перевода русский-фарси на 1 день: 26 ил …"
type textarea "x"
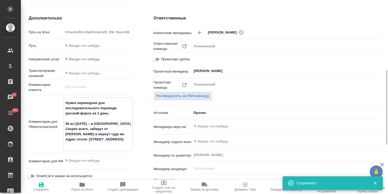
type textarea "Нужен переводчик для последовательного перевода русский-фарси на 1 день: 26 ил …"
type textarea "x"
click at [42, 185] on icon "button" at bounding box center [41, 185] width 5 height 5
type textarea "x"
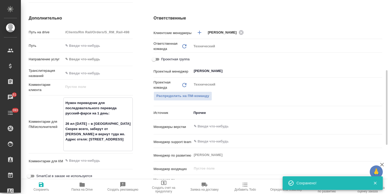
type textarea "x"
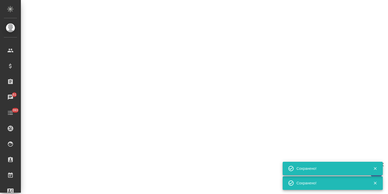
select select "RU"
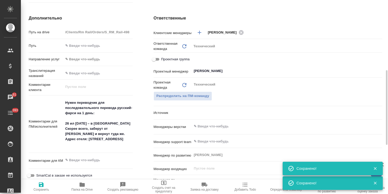
type textarea "x"
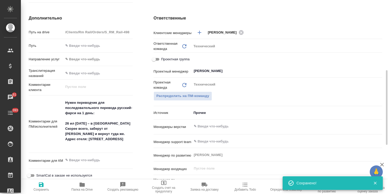
type textarea "x"
click at [93, 115] on textarea "Нужен переводчик для последовательного перевода русский-фарси на 1 день: 26 ил …" at bounding box center [97, 124] width 69 height 51
type textarea "x"
type textarea "Нужен переводчик для последовательного перевода русский-фарси на 1 день : 26 ил…"
type textarea "x"
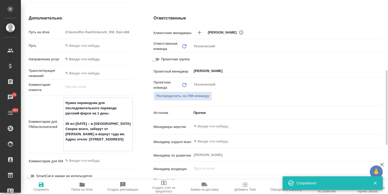
type textarea "x"
type textarea "Нужен переводчик для последовательного перевода русский-фарси на 1 день (: 26 и…"
type textarea "x"
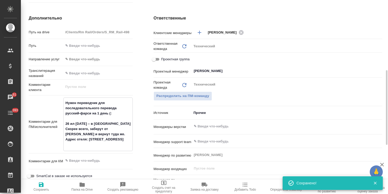
type textarea "x"
type textarea "Нужен переводчик для последовательного перевода русский-фарси на 1 день (8: 26 …"
type textarea "x"
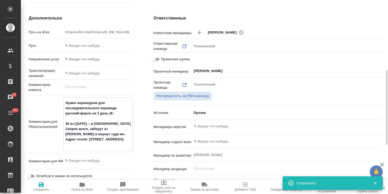
type textarea "Нужен переводчик для последовательного перевода русский-фарси на 1 день (8 : 26…"
type textarea "x"
type textarea "Нужен переводчик для последовательного перевода русский-фарси на 1 день (8 ч: 2…"
type textarea "x"
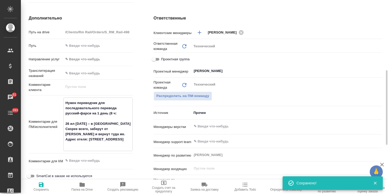
type textarea "x"
type textarea "Нужен переводчик для последовательного перевода русский-фарси на 1 день (8 ча: …"
type textarea "x"
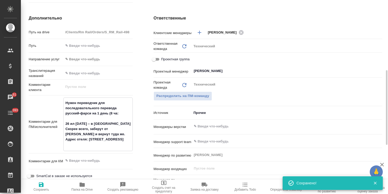
type textarea "x"
type textarea "Нужен переводчик для последовательного перевода русский-фарси на 1 день (8 час:…"
type textarea "x"
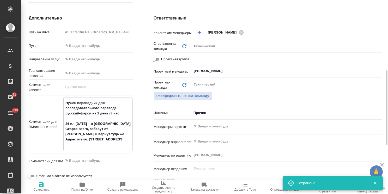
type textarea "x"
type textarea "Нужен переводчик для последовательного перевода русский-фарси на 1 день (8 часо…"
type textarea "x"
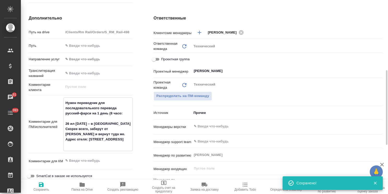
type textarea "Нужен переводчик для последовательного перевода русский-фарси на 1 день (8 часо…"
type textarea "x"
type textarea "Нужен переводчик для последовательного перевода русский-фарси на 1 день (8 часо…"
type textarea "x"
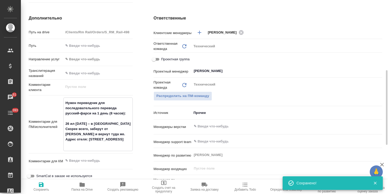
type textarea "x"
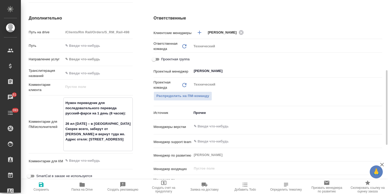
type textarea "Нужен переводчик для последовательного перевода русский-фарси на 1 день (8 часо…"
type textarea "x"
click at [45, 187] on span "Сохранить" at bounding box center [41, 187] width 34 height 10
type textarea "x"
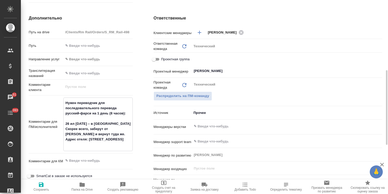
type textarea "x"
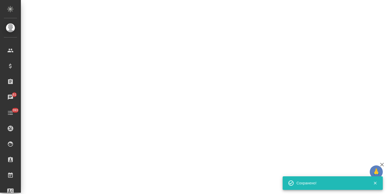
select select "RU"
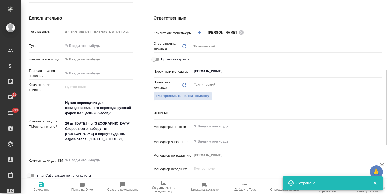
type textarea "x"
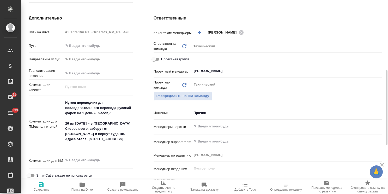
type textarea "x"
click at [66, 138] on textarea "Нужен переводчик для последовательного перевода русский-фарси на 1 день (8 часо…" at bounding box center [97, 124] width 69 height 51
type textarea "x"
type textarea "Нужен переводчик для последовательного перевода русский-фарси на 1 день (8 часо…"
type textarea "x"
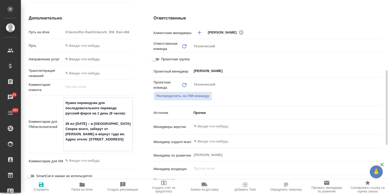
type textarea "x"
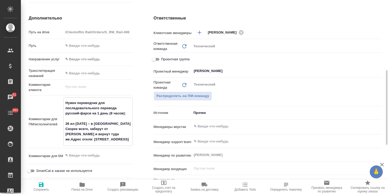
type textarea "Нужен переводчик для последовательного перевода русский-фарси на 1 день (8 часо…"
type textarea "x"
type textarea "Нужен переводчик для последовательного перевода русский-фарси на 1 день (8 часо…"
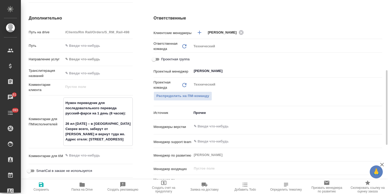
type textarea "x"
click at [45, 185] on span "Сохранить" at bounding box center [41, 187] width 34 height 10
type textarea "x"
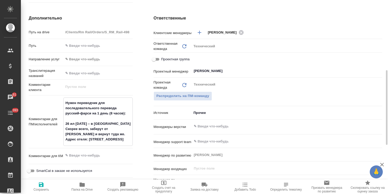
type textarea "x"
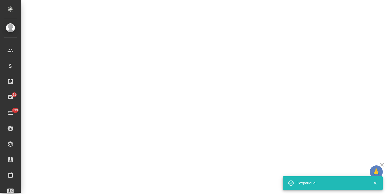
select select "RU"
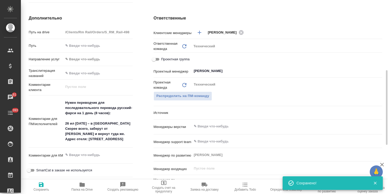
type textarea "x"
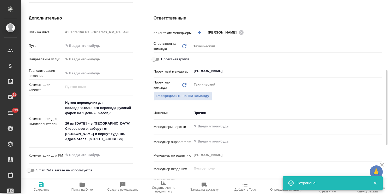
type textarea "x"
click at [119, 137] on textarea "Нужен переводчик для последовательного перевода русский-фарси на 1 день (8 часо…" at bounding box center [97, 121] width 69 height 45
type textarea "Нужен переводчик для последовательного перевода русский-фарси на 1 день (8 часо…"
type textarea "x"
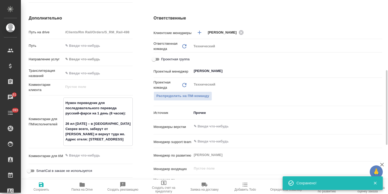
type textarea "x"
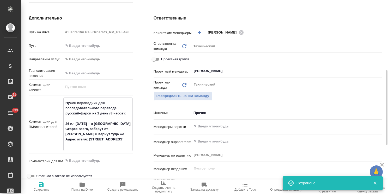
type textarea "Нужен переводчик для последовательного перевода русский-фарси на 1 день (8 часо…"
type textarea "x"
paste textarea "Тематика железнодорожная, вагоностроение, верно."
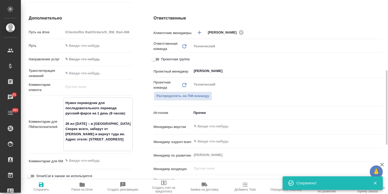
type textarea "Нужен переводчик для последовательного перевода русский-фарси на 1 день (8 часо…"
type textarea "x"
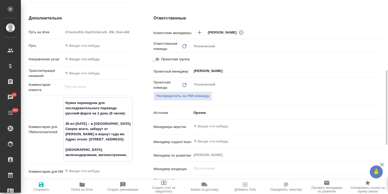
type textarea "Нужен переводчик для последовательного перевода русский-фарси на 1 день (8 часо…"
type textarea "x"
click at [46, 189] on span "Сохранить" at bounding box center [41, 190] width 16 height 4
type textarea "x"
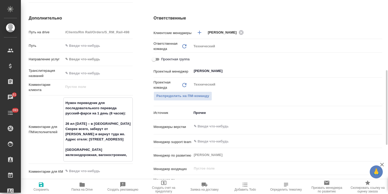
type textarea "x"
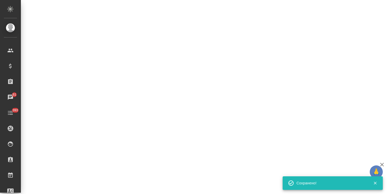
select select "RU"
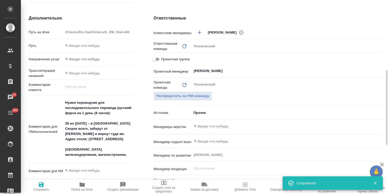
type textarea "x"
drag, startPoint x: 109, startPoint y: 155, endPoint x: 93, endPoint y: 157, distance: 17.1
click at [93, 157] on textarea "Нужен переводчик для последовательного перевода русский-фарси на 1 день (8 часо…" at bounding box center [98, 129] width 69 height 61
type textarea "Нужен переводчик для последовательного перевода русский-фарси на 1 день (8 часо…"
type textarea "x"
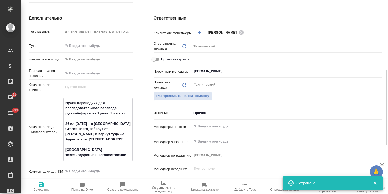
type textarea "x"
type textarea "Нужен переводчик для последовательного перевода русский-фарси на 1 день (8 часо…"
type textarea "x"
click at [39, 191] on span "Сохранить" at bounding box center [41, 190] width 16 height 4
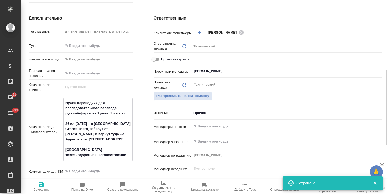
type textarea "x"
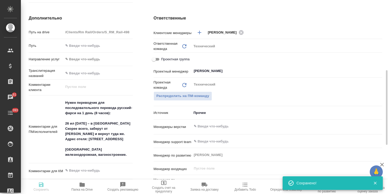
type textarea "x"
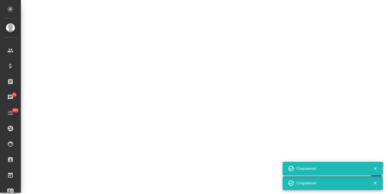
select select "RU"
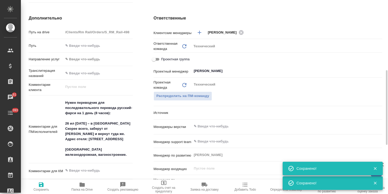
type textarea "x"
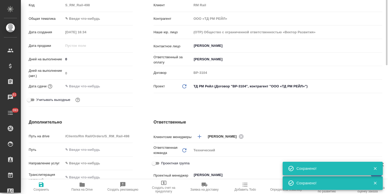
scroll to position [52, 0]
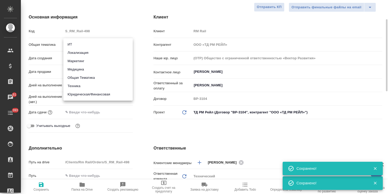
click at [95, 44] on body "🙏 .cls-1 fill:#fff; AWATERA Usmanova Olga Клиенты Спецификации Заказы 51 Чаты 3…" at bounding box center [194, 97] width 388 height 194
click at [79, 86] on li "Техника" at bounding box center [97, 86] width 69 height 8
type input "tech"
type textarea "x"
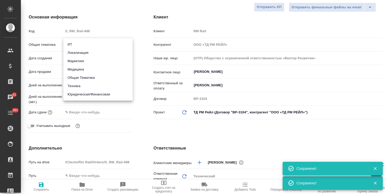
type textarea "x"
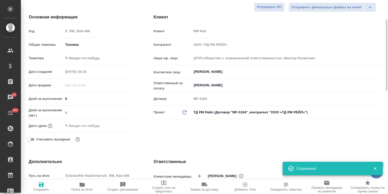
click at [96, 57] on body "🙏 .cls-1 fill:#fff; AWATERA Usmanova Olga Клиенты Спецификации Заказы 51 Чаты 3…" at bounding box center [194, 97] width 388 height 194
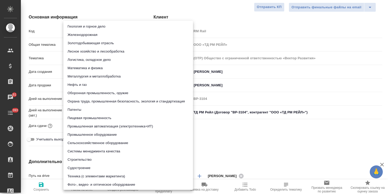
scroll to position [26, 0]
click at [89, 33] on li "Железнодорожная" at bounding box center [128, 34] width 130 height 8
type textarea "x"
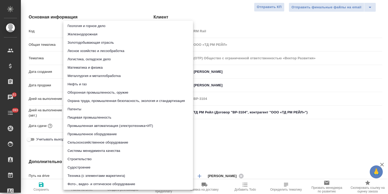
type input "5f647205b73bc97568ca66b2"
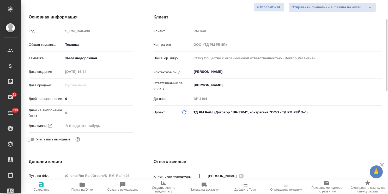
click at [45, 189] on span "Сохранить" at bounding box center [41, 190] width 16 height 4
type textarea "x"
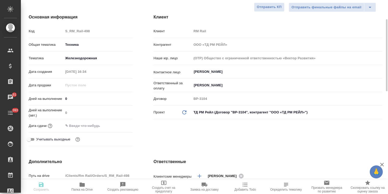
type textarea "x"
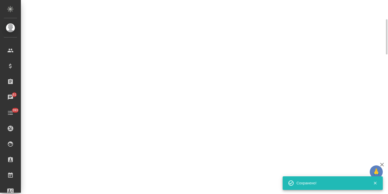
select select "RU"
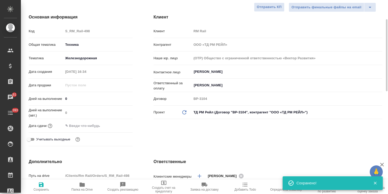
type textarea "x"
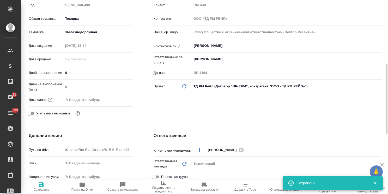
scroll to position [130, 0]
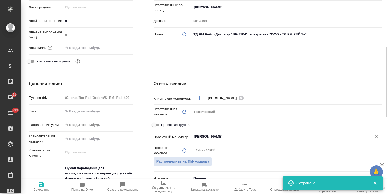
click at [223, 136] on input "[PERSON_NAME]" at bounding box center [278, 137] width 170 height 6
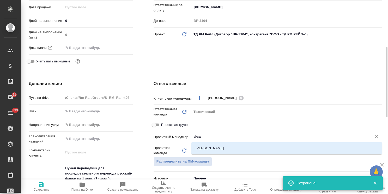
type input "федо"
drag, startPoint x: 225, startPoint y: 146, endPoint x: 204, endPoint y: 155, distance: 22.8
click at [225, 146] on li "Федотова Ирина" at bounding box center [286, 148] width 191 height 9
type textarea "x"
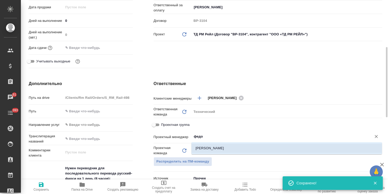
type textarea "x"
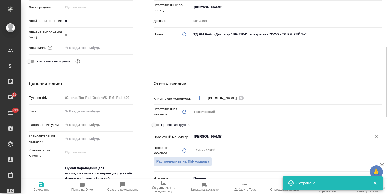
type input "Федотова Ирина"
click at [44, 191] on span "Сохранить" at bounding box center [41, 190] width 16 height 4
type textarea "x"
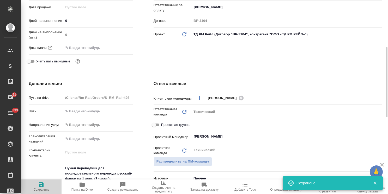
type textarea "x"
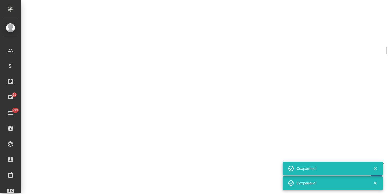
select select "RU"
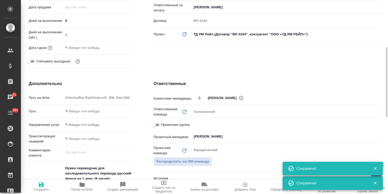
type textarea "x"
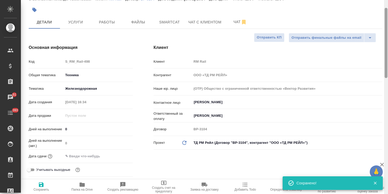
scroll to position [0, 0]
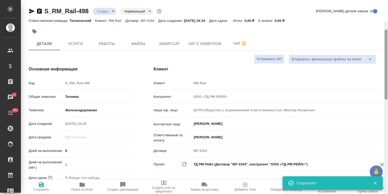
drag, startPoint x: 385, startPoint y: 122, endPoint x: 337, endPoint y: 36, distance: 98.2
click at [383, 44] on div "S_RM_Rail-498 Создан new Нормальный normal Кратко детали заказа Ответственная к…" at bounding box center [204, 97] width 367 height 194
drag, startPoint x: 234, startPoint y: 46, endPoint x: 212, endPoint y: 62, distance: 27.4
click at [234, 46] on span "Чат" at bounding box center [240, 43] width 25 height 7
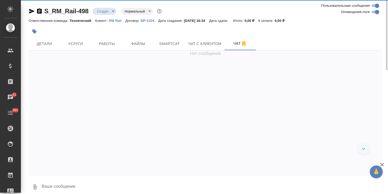
scroll to position [343, 0]
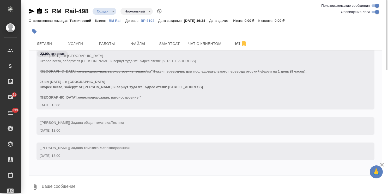
click at [60, 185] on textarea at bounding box center [211, 188] width 341 height 18
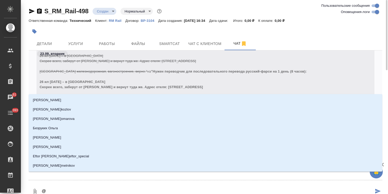
type textarea "@a"
type input "a"
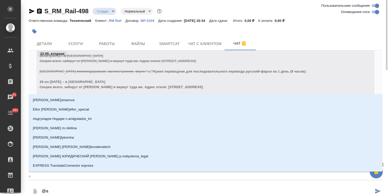
type textarea "@at"
type input "at"
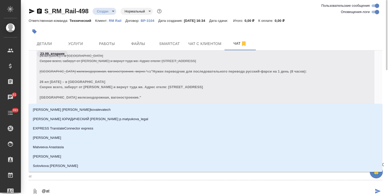
type textarea "@a"
type input "a"
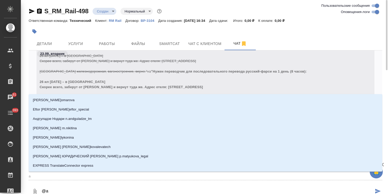
type textarea "@"
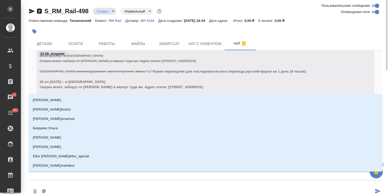
type textarea "@ф"
type input "ф"
type textarea "@фе"
type input "фе"
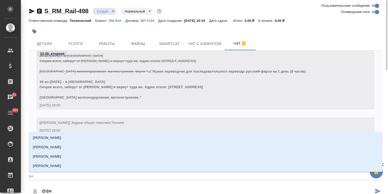
type textarea "@фео"
type input "фео"
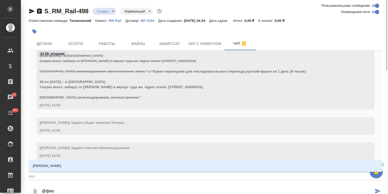
type textarea "@фе"
type input "фе"
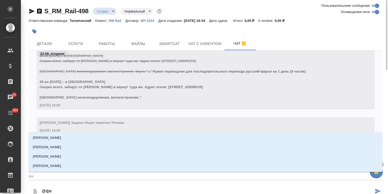
type textarea "@феж"
type input "феж"
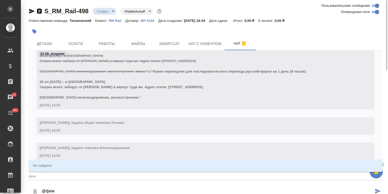
type textarea "@фе"
type input "фе"
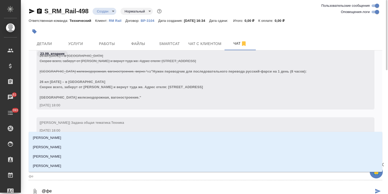
type textarea "@фед"
type input "фед"
type textarea "@федо"
type input "федо"
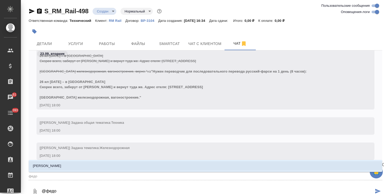
click at [89, 166] on li "Федотова Ирина" at bounding box center [205, 166] width 353 height 9
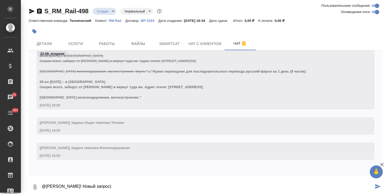
type textarea "@Федотова Ирина Привет! Новый запрос)"
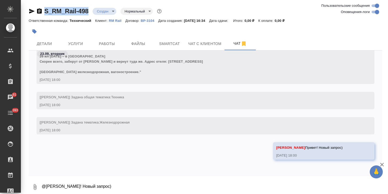
drag, startPoint x: 89, startPoint y: 5, endPoint x: 33, endPoint y: -4, distance: 57.2
click at [33, 0] on html "🙏 .cls-1 fill:#fff; AWATERA Usmanova Olga Клиенты Спецификации Заказы 51 Чаты 3…" at bounding box center [194, 97] width 388 height 194
copy link "S_RM_Rail-498"
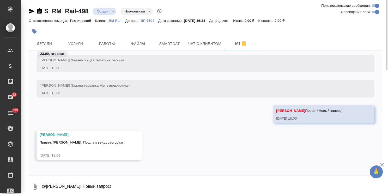
click at [78, 186] on textarea "@Федотова Ирина Привет! Новый запрос)" at bounding box center [211, 188] width 341 height 18
type textarea "ага, неформат"
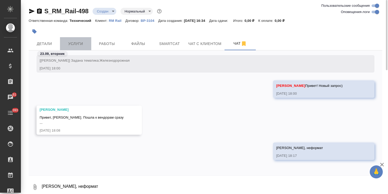
click at [79, 41] on span "Услуги" at bounding box center [75, 44] width 25 height 7
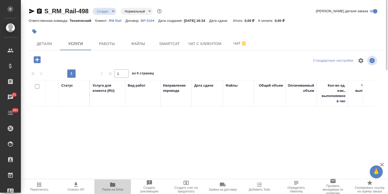
click at [115, 184] on icon "button" at bounding box center [112, 185] width 6 height 6
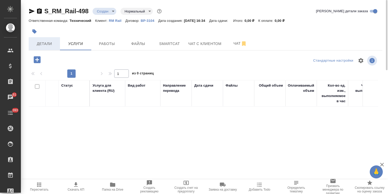
click at [44, 45] on span "Детали" at bounding box center [44, 44] width 25 height 7
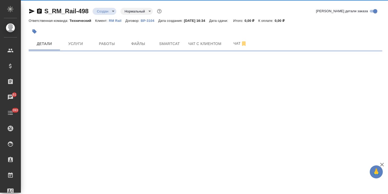
select select "RU"
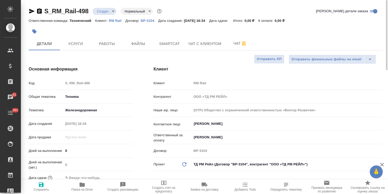
type textarea "x"
drag, startPoint x: 386, startPoint y: 127, endPoint x: 283, endPoint y: 20, distance: 148.4
click at [384, 42] on div at bounding box center [386, 97] width 4 height 194
click at [232, 41] on span "Чат" at bounding box center [240, 43] width 25 height 7
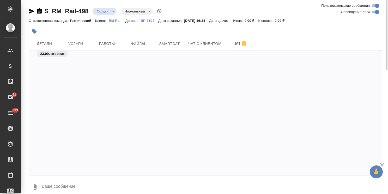
scroll to position [420, 0]
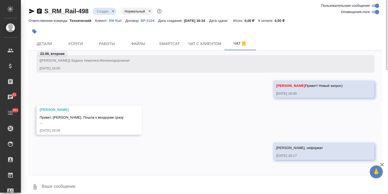
click at [54, 184] on textarea at bounding box center [211, 188] width 341 height 18
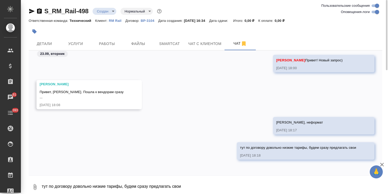
click at [84, 37] on div at bounding box center [147, 31] width 236 height 11
click at [81, 42] on span "Услуги" at bounding box center [75, 44] width 25 height 7
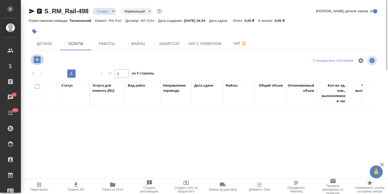
click at [38, 59] on icon "button" at bounding box center [37, 59] width 7 height 7
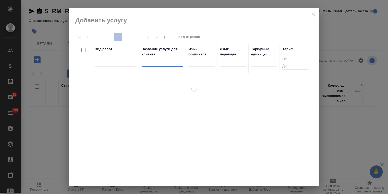
click at [154, 65] on input "text" at bounding box center [163, 63] width 42 height 7
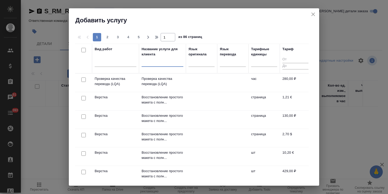
click at [314, 13] on icon "close" at bounding box center [313, 15] width 4 height 4
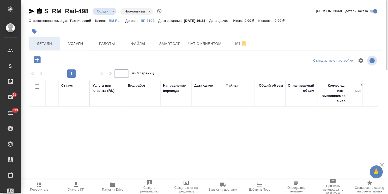
click at [44, 45] on span "Детали" at bounding box center [44, 44] width 25 height 7
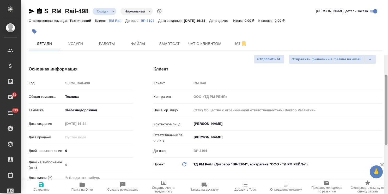
drag, startPoint x: 385, startPoint y: 117, endPoint x: 320, endPoint y: 11, distance: 124.2
click at [367, 10] on div "S_RM_Rail-498 Создан new Нормальный normal Кратко детали заказа Ответственная к…" at bounding box center [204, 97] width 367 height 194
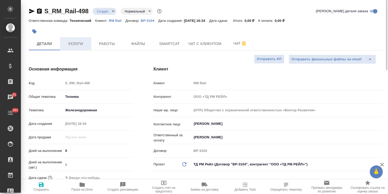
click at [70, 44] on span "Услуги" at bounding box center [75, 44] width 25 height 7
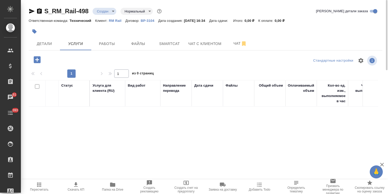
click at [40, 59] on icon "button" at bounding box center [37, 59] width 7 height 7
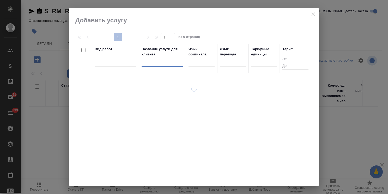
click at [156, 65] on input "text" at bounding box center [163, 63] width 42 height 7
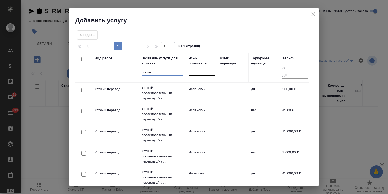
click at [191, 71] on div at bounding box center [201, 71] width 26 height 8
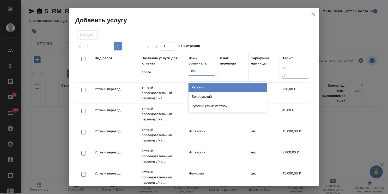
click at [196, 86] on div "Русский" at bounding box center [227, 87] width 78 height 9
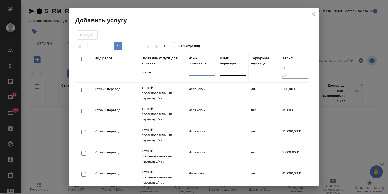
click at [231, 75] on div at bounding box center [233, 71] width 26 height 10
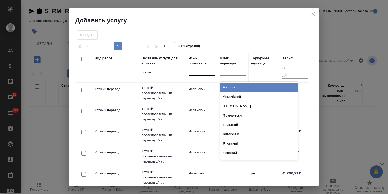
click at [208, 73] on div at bounding box center [201, 71] width 26 height 8
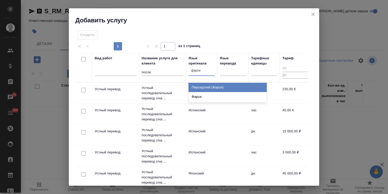
click at [213, 90] on div "Персидский (Фарси)" at bounding box center [227, 87] width 78 height 9
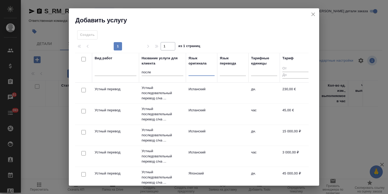
click at [201, 75] on div at bounding box center [201, 71] width 26 height 10
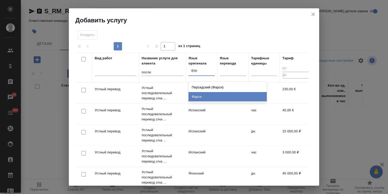
click at [208, 96] on div "Фарси" at bounding box center [227, 96] width 78 height 9
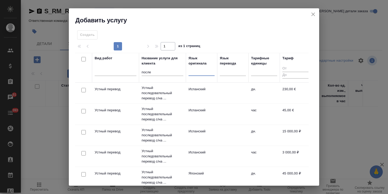
click at [84, 90] on input "checkbox" at bounding box center [83, 90] width 4 height 4
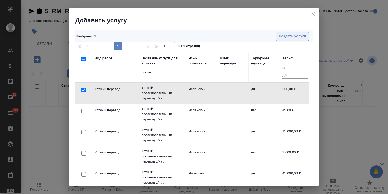
click at [283, 33] on span "Создать услуги" at bounding box center [292, 36] width 27 height 6
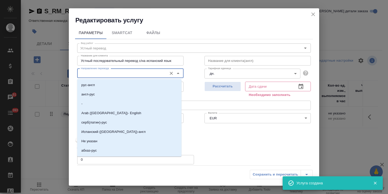
click at [103, 75] on input "Направление перевода" at bounding box center [122, 73] width 86 height 6
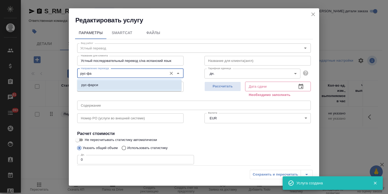
click at [102, 86] on li "рус-фарси" at bounding box center [129, 85] width 104 height 9
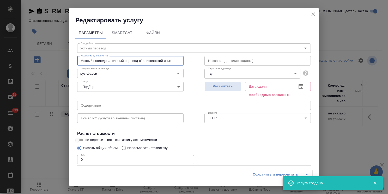
drag, startPoint x: 146, startPoint y: 61, endPoint x: 188, endPoint y: 59, distance: 41.8
click at [188, 59] on div "Вид работ Устный перевод Вид работ Название для клиента Устный последовательный…" at bounding box center [194, 118] width 238 height 158
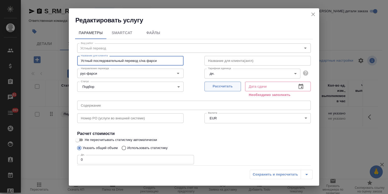
click at [224, 89] on span "Рассчитать" at bounding box center [222, 87] width 31 height 6
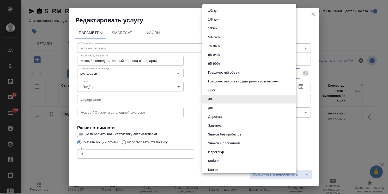
click at [215, 76] on body "🙏 .cls-1 fill:#fff; AWATERA Usmanova Olga Клиенты Спецификации Заказы 51 Чаты 3…" at bounding box center [194, 97] width 388 height 194
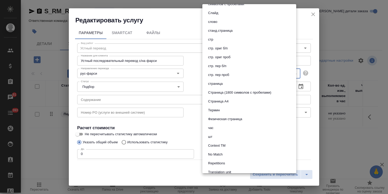
scroll to position [278, 0]
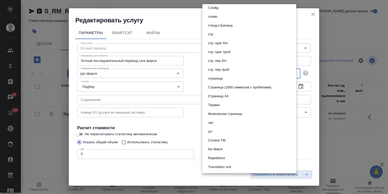
click at [218, 125] on li "час" at bounding box center [249, 123] width 94 height 9
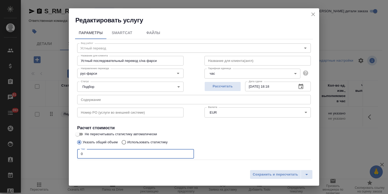
drag, startPoint x: 75, startPoint y: 154, endPoint x: 68, endPoint y: 152, distance: 8.0
click at [68, 152] on div "Редактировать услугу Параметры SmartCat Файлы Вид работ Устный перевод Вид рабо…" at bounding box center [194, 97] width 388 height 194
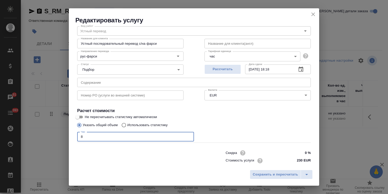
scroll to position [25, 0]
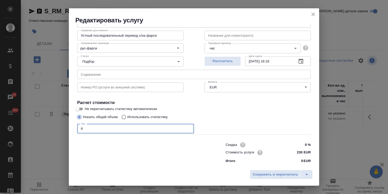
click at [225, 91] on body "🙏 .cls-1 fill:#fff; AWATERA Usmanova Olga Клиенты Спецификации Заказы 51 Чаты 3…" at bounding box center [194, 97] width 388 height 194
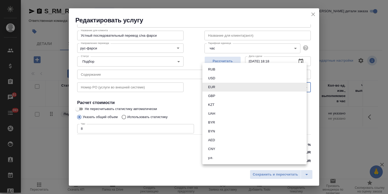
click at [215, 70] on button "RUB" at bounding box center [211, 70] width 10 height 6
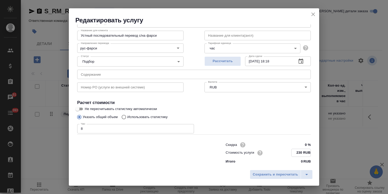
drag, startPoint x: 292, startPoint y: 152, endPoint x: 298, endPoint y: 152, distance: 6.0
click at [298, 152] on input "230 RUB" at bounding box center [300, 153] width 19 height 8
drag, startPoint x: 296, startPoint y: 152, endPoint x: 279, endPoint y: 153, distance: 16.9
click at [279, 153] on div "Стоимость услуги 5000 RUB" at bounding box center [267, 153] width 85 height 8
click at [286, 173] on span "Сохранить и пересчитать" at bounding box center [275, 175] width 45 height 6
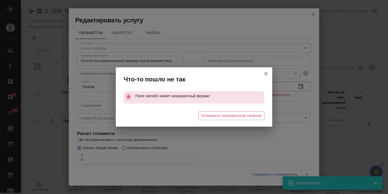
click at [266, 73] on icon "button" at bounding box center [266, 74] width 4 height 4
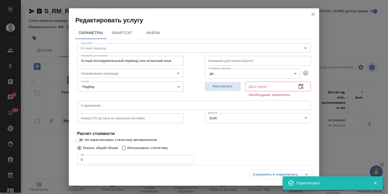
click at [314, 14] on icon "close" at bounding box center [313, 14] width 6 height 6
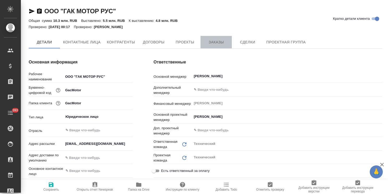
click at [223, 39] on span "Заказы" at bounding box center [216, 42] width 25 height 7
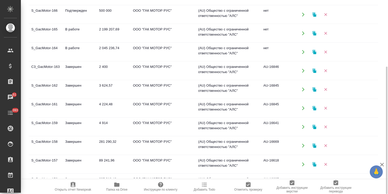
click at [84, 17] on td "Подтвержден" at bounding box center [80, 14] width 34 height 18
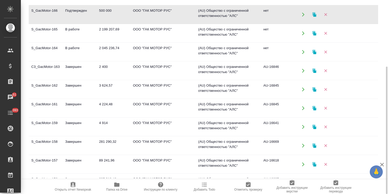
click at [84, 17] on td "Подтвержден" at bounding box center [80, 14] width 34 height 18
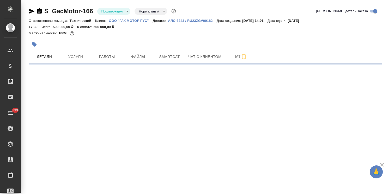
select select "RU"
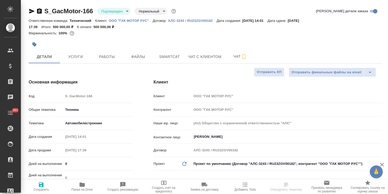
type textarea "x"
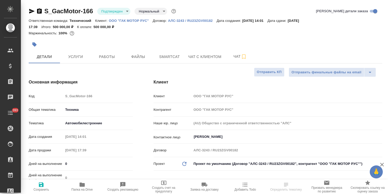
type textarea "x"
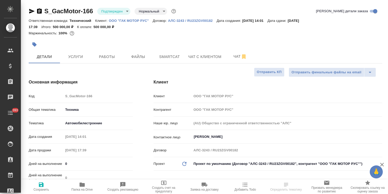
type textarea "x"
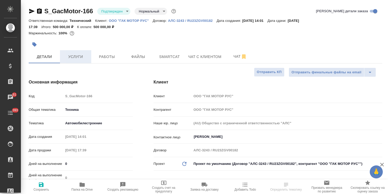
click at [87, 55] on span "Услуги" at bounding box center [75, 57] width 25 height 7
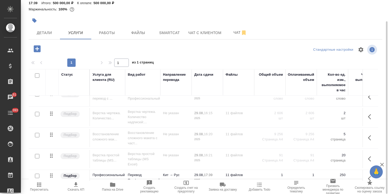
scroll to position [37, 0]
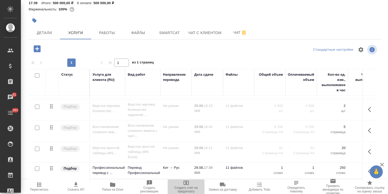
click at [175, 180] on button "Создать счет на предоплату" at bounding box center [186, 187] width 37 height 15
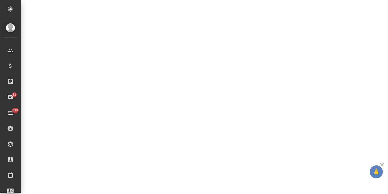
click at [177, 179] on div ".cls-1 fill:#fff; AWATERA Usmanova Olga Клиенты Спецификации Заказы 51 Чаты 393…" at bounding box center [194, 97] width 388 height 194
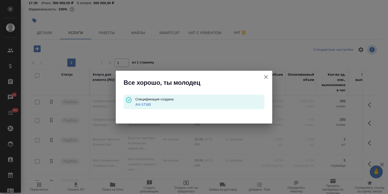
click at [140, 106] on link "AU-17182" at bounding box center [143, 105] width 16 height 4
click at [267, 78] on icon "button" at bounding box center [266, 77] width 4 height 4
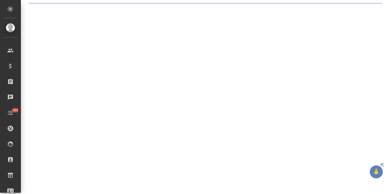
click at [381, 163] on icon "button" at bounding box center [382, 165] width 6 height 6
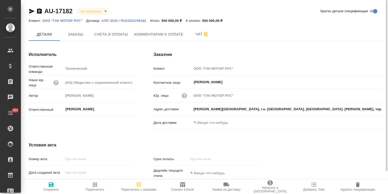
click at [360, 186] on icon "button" at bounding box center [357, 185] width 6 height 6
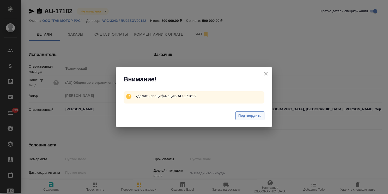
click at [248, 116] on span "Подтвердить" at bounding box center [249, 116] width 23 height 6
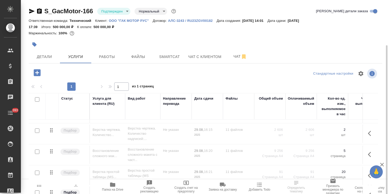
scroll to position [24, 0]
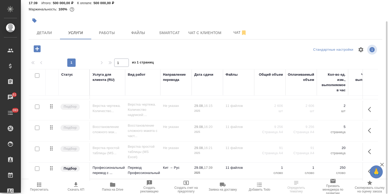
drag, startPoint x: 38, startPoint y: 166, endPoint x: 82, endPoint y: 163, distance: 44.2
click at [38, 167] on input "checkbox" at bounding box center [37, 169] width 4 height 4
checkbox input "true"
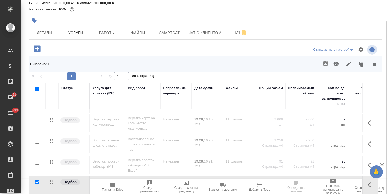
click at [374, 65] on icon "button" at bounding box center [375, 64] width 4 height 5
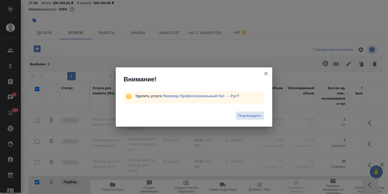
click at [255, 115] on span "Подтвердить" at bounding box center [249, 116] width 23 height 6
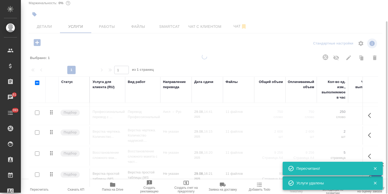
scroll to position [19, 0]
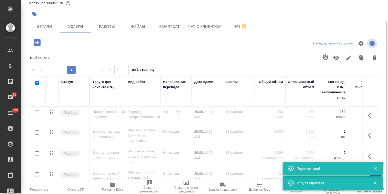
click at [38, 83] on input "checkbox" at bounding box center [37, 83] width 4 height 4
checkbox input "true"
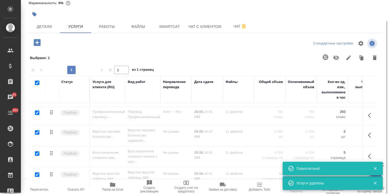
checkbox input "true"
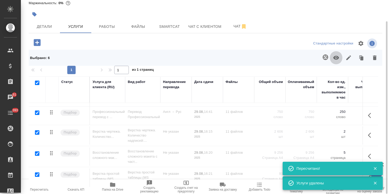
click at [336, 59] on icon "button" at bounding box center [336, 58] width 6 height 4
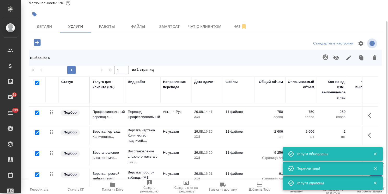
click at [38, 82] on input "checkbox" at bounding box center [37, 83] width 4 height 4
checkbox input "false"
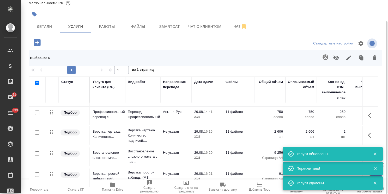
checkbox input "false"
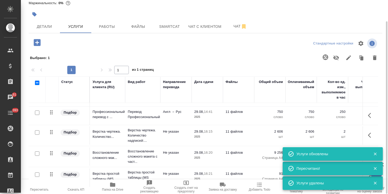
click at [39, 191] on span "Пересчитать" at bounding box center [39, 190] width 19 height 4
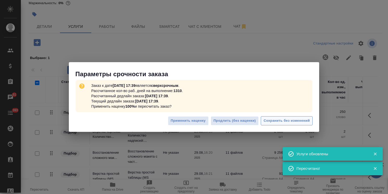
click at [295, 121] on span "Сохранить без изменений" at bounding box center [287, 121] width 46 height 6
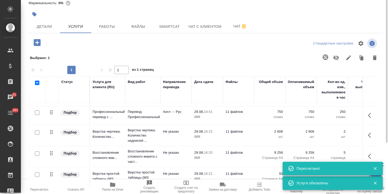
scroll to position [0, 0]
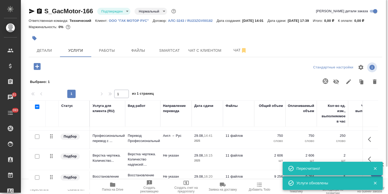
type input "urgent"
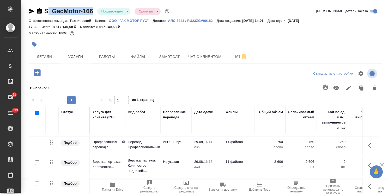
drag, startPoint x: 95, startPoint y: 5, endPoint x: 39, endPoint y: 1, distance: 56.4
click at [38, 2] on div "S_GacMotor-166 Подтвержден confirmed Срочный urgent Кратко детали заказа Ответс…" at bounding box center [205, 116] width 359 height 232
copy link "S_GacMotor-166"
click at [383, 165] on icon "button" at bounding box center [382, 165] width 6 height 6
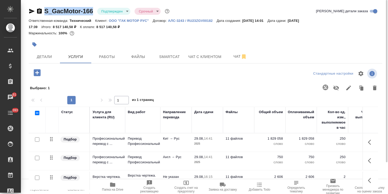
click at [125, 9] on body ".cls-1 fill:#fff; AWATERA Usmanova Olga Клиенты Спецификации Заказы 51 Чаты 393…" at bounding box center [194, 97] width 388 height 194
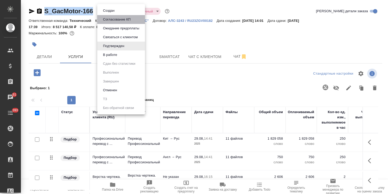
click at [121, 21] on button "Согласование КП" at bounding box center [116, 20] width 31 height 6
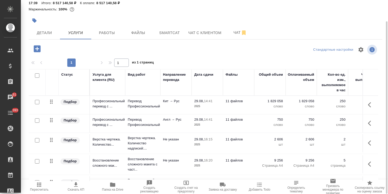
scroll to position [19, 0]
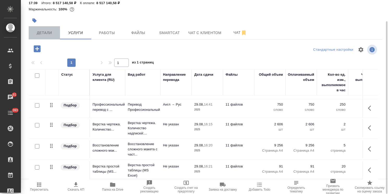
click at [53, 33] on span "Детали" at bounding box center [44, 33] width 25 height 7
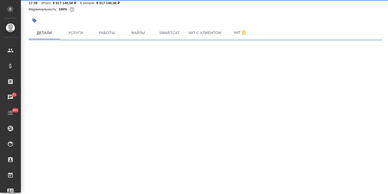
select select "RU"
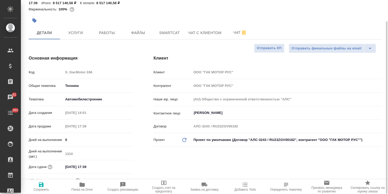
type textarea "x"
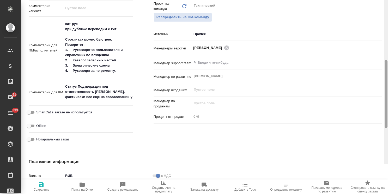
drag, startPoint x: 385, startPoint y: 80, endPoint x: 357, endPoint y: 159, distance: 84.3
click at [377, 163] on div "S_GacMotor-166 Согласование КП kpNegotiation Срочный urgent Кратко детали заказ…" at bounding box center [204, 97] width 367 height 194
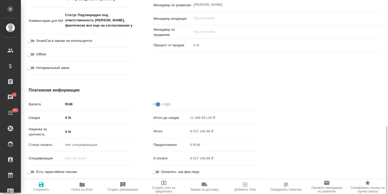
click at [65, 118] on input "0 %" at bounding box center [97, 118] width 69 height 8
type input "20 %"
type textarea "x"
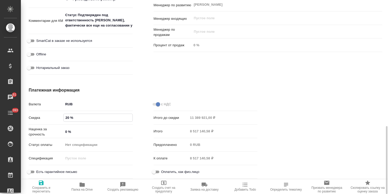
type input "20 %"
click at [46, 181] on span "Сохранить и пересчитать" at bounding box center [41, 187] width 34 height 14
type textarea "x"
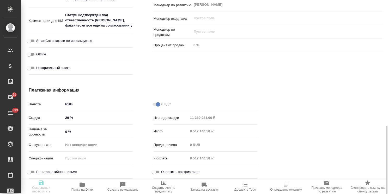
type textarea "x"
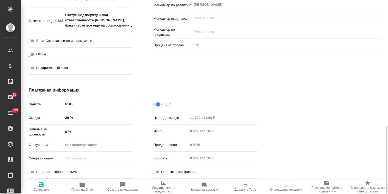
type textarea "x"
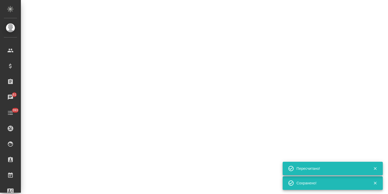
select select "RU"
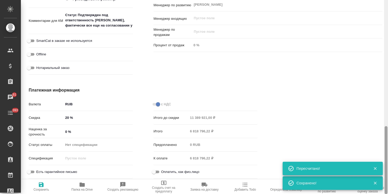
type textarea "x"
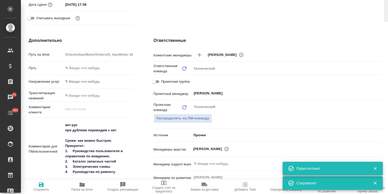
scroll to position [0, 0]
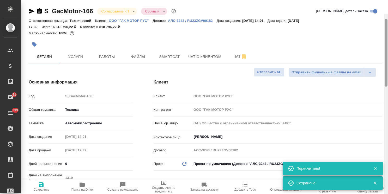
drag, startPoint x: 387, startPoint y: 148, endPoint x: 393, endPoint y: 0, distance: 148.2
click at [388, 0] on html ".cls-1 fill:#fff; AWATERA Usmanova Olga Клиенты Спецификации Заказы 51 Чаты 393…" at bounding box center [194, 97] width 388 height 194
type textarea "x"
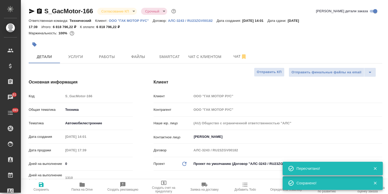
type textarea "x"
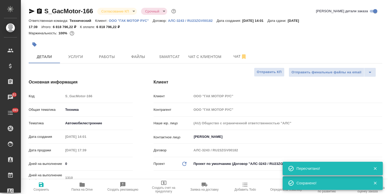
type textarea "x"
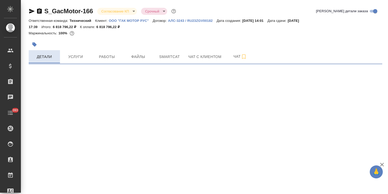
select select "RU"
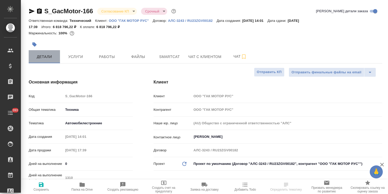
click at [51, 58] on span "Детали" at bounding box center [44, 57] width 25 height 7
type textarea "x"
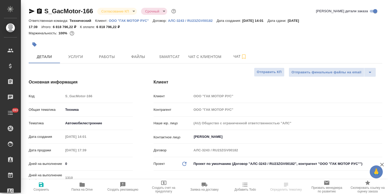
type textarea "x"
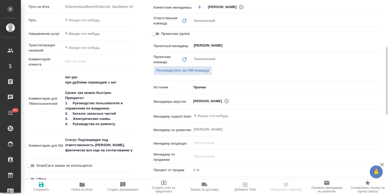
scroll to position [261, 0]
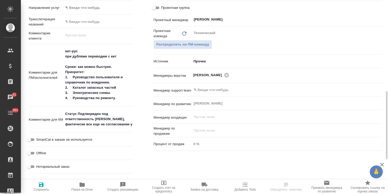
type textarea "x"
drag, startPoint x: 129, startPoint y: 126, endPoint x: 53, endPoint y: 113, distance: 77.2
click at [53, 113] on div "Комментарии для КМ Статус Подтвержден под ответственность [PERSON_NAME], фактич…" at bounding box center [81, 120] width 104 height 22
type textarea "x"
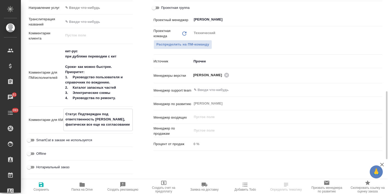
type textarea "2"
type textarea "x"
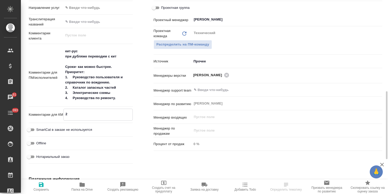
type textarea "24"
type textarea "x"
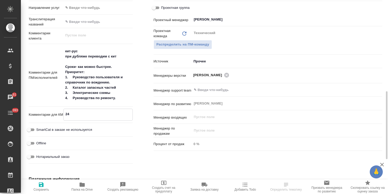
type textarea "x"
type textarea "24."
type textarea "x"
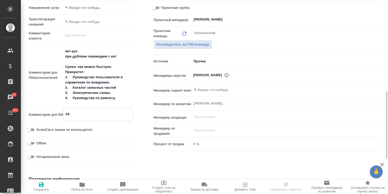
type textarea "24.0"
type textarea "x"
type textarea "24.09"
type textarea "x"
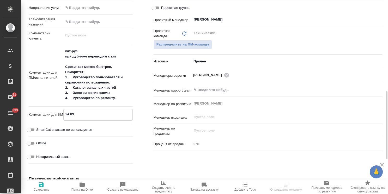
type textarea "x"
type textarea "24.09:"
type textarea "x"
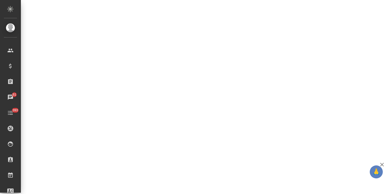
select select "RU"
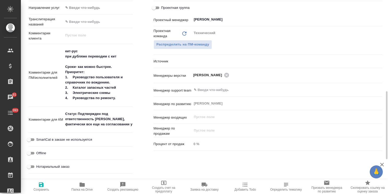
type textarea "x"
drag, startPoint x: 128, startPoint y: 123, endPoint x: 27, endPoint y: 102, distance: 102.8
click at [27, 102] on div "Дополнительно Путь на drive /Clients/GacMotor/Orders/S_GacMotor-166 Путь Направ…" at bounding box center [80, 70] width 125 height 234
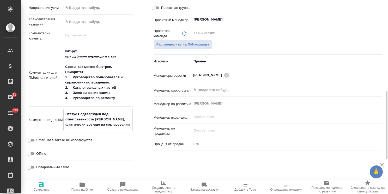
type textarea "2"
type textarea "x"
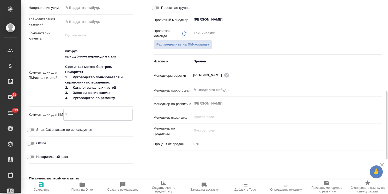
type textarea "24"
type textarea "x"
type textarea "24."
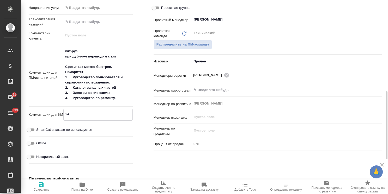
type textarea "x"
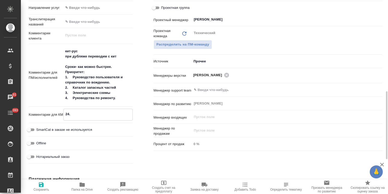
type textarea "24.0"
type textarea "x"
type textarea "24.09"
type textarea "x"
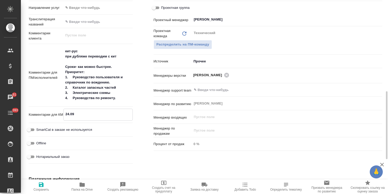
type textarea "x"
type textarea "24.09:"
type textarea "x"
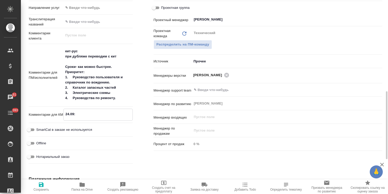
type textarea "24.09:"
type textarea "x"
type textarea "24.09: Б"
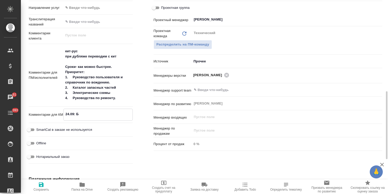
type textarea "x"
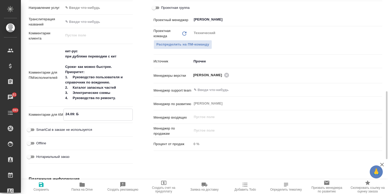
type textarea "24.09: БД"
type textarea "x"
type textarea "24.09: БД"
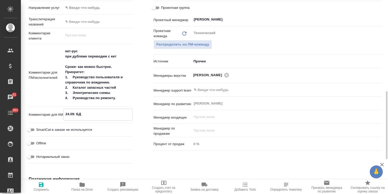
type textarea "x"
type textarea "24.09: БД п"
type textarea "x"
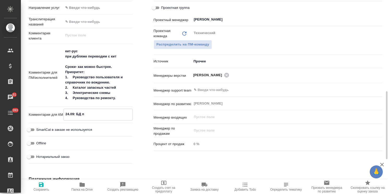
type textarea "x"
type textarea "24.09: БД по"
type textarea "x"
type textarea "24.09: БД пос"
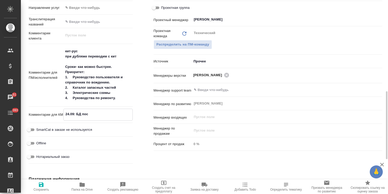
type textarea "x"
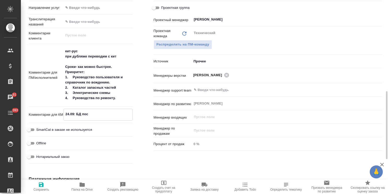
type textarea "24.09: БД пост"
type textarea "x"
type textarea "24.09: БД посто"
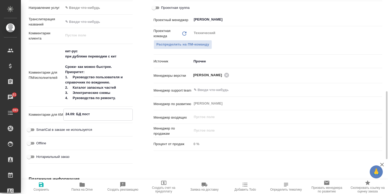
type textarea "x"
type textarea "24.09: БД постоя"
type textarea "x"
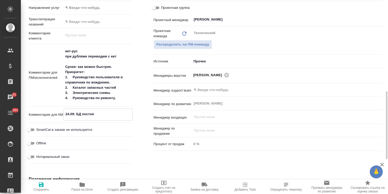
type textarea "24.09: БД постоян"
type textarea "x"
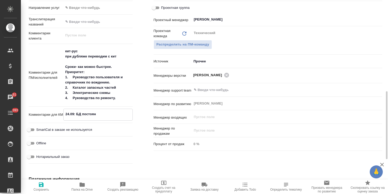
type textarea "x"
type textarea "24.09: БД постояно"
type textarea "x"
type textarea "24.09: БД постоян"
type textarea "x"
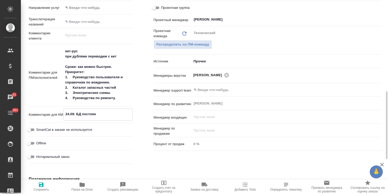
type textarea "x"
type textarea "24.09: БД постоянн"
type textarea "x"
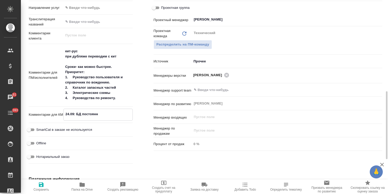
type textarea "x"
type textarea "24.09: БД постоянно"
type textarea "x"
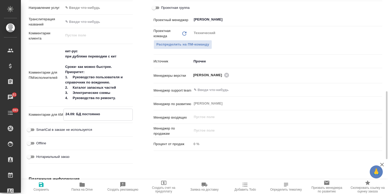
type textarea "x"
type textarea "24.09: БД постоянно"
type textarea "x"
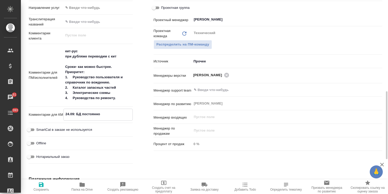
type textarea "x"
type textarea "24.09: БД постоянно н"
type textarea "x"
type textarea "24.09: БД постоянно на"
type textarea "x"
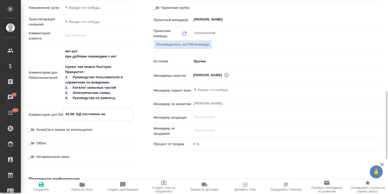
type textarea "x"
type textarea "24.09: БД постоянно на"
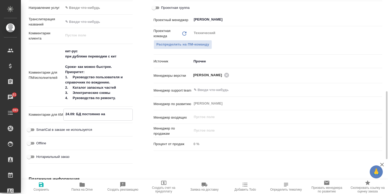
type textarea "x"
type textarea "24.09: БД постоянно на с"
type textarea "x"
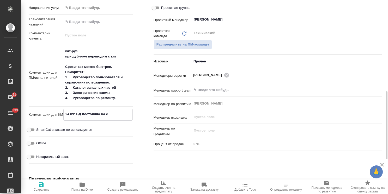
type textarea "24.09: БД постоянно на св"
type textarea "x"
type textarea "24.09: БД постоянно на свя"
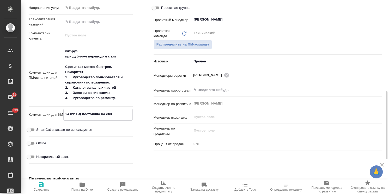
type textarea "x"
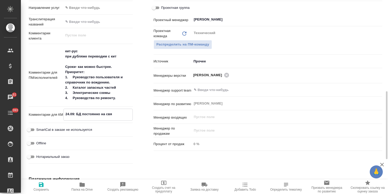
type textarea "24.09: БД постоянно на свяи"
type textarea "x"
type textarea "24.09: БД постоянно на свяиз"
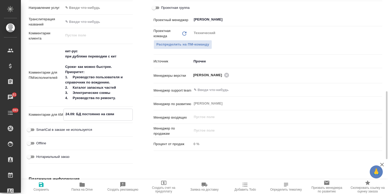
type textarea "x"
type textarea "24.09: БД постоянно на свяи"
type textarea "x"
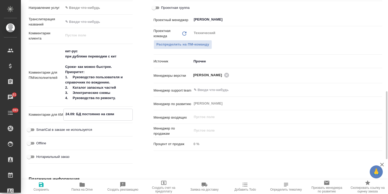
type textarea "24.09: БД постоянно на свя"
type textarea "x"
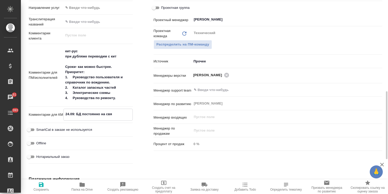
type textarea "x"
type textarea "24.09: БД постоянно на связ"
type textarea "x"
type textarea "24.09: БД постоянно на связи"
type textarea "x"
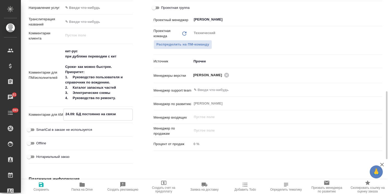
type textarea "x"
type textarea "24.09: БД постоянно на связи"
type textarea "x"
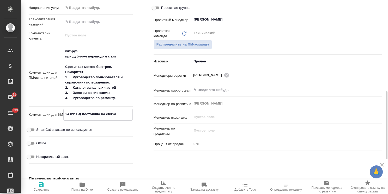
type textarea "x"
type textarea "24.09: БД постоянно на связи с"
type textarea "x"
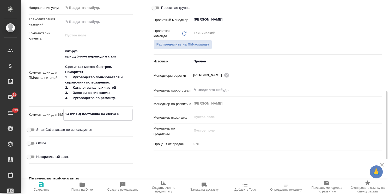
type textarea "24.09: БД постоянно на связи с"
type textarea "x"
type textarea "24.09: БД постоянно на связи с к"
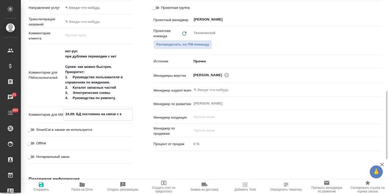
type textarea "x"
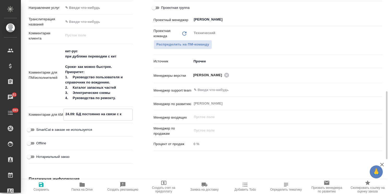
type textarea "24.09: БД постоянно на связи с кл"
type textarea "x"
type textarea "24.09: БД постоянно на связи с кли"
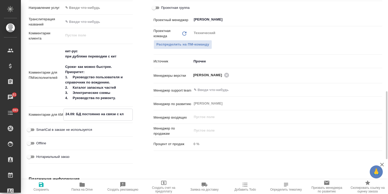
type textarea "x"
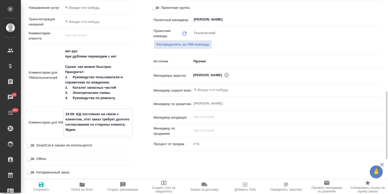
click at [41, 186] on icon "button" at bounding box center [41, 185] width 6 height 6
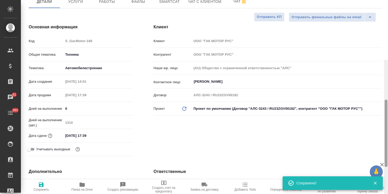
scroll to position [0, 0]
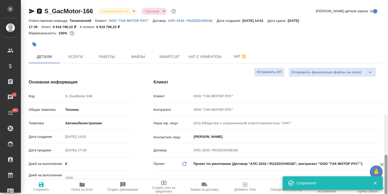
drag, startPoint x: 387, startPoint y: 148, endPoint x: 398, endPoint y: 25, distance: 123.8
click at [388, 25] on html "🙏 .cls-1 fill:#fff; AWATERA [PERSON_NAME] Спецификации Заказы 51 Чаты 393 Todo …" at bounding box center [194, 97] width 388 height 194
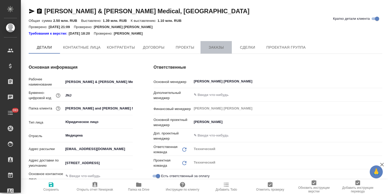
click at [212, 45] on span "Заказы" at bounding box center [216, 47] width 25 height 7
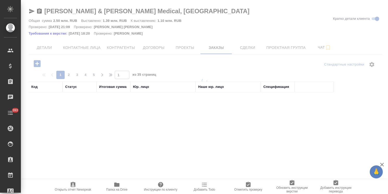
scroll to position [26, 0]
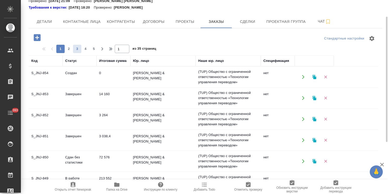
click at [79, 51] on span "3" at bounding box center [77, 48] width 8 height 5
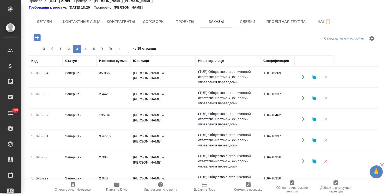
click at [49, 95] on td "S_JNJ-803" at bounding box center [46, 98] width 34 height 18
click at [49, 94] on td "S_JNJ-803" at bounding box center [46, 98] width 34 height 18
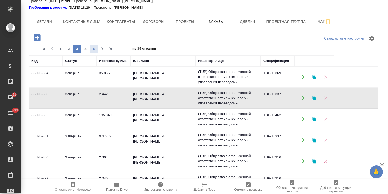
click at [96, 50] on span "5" at bounding box center [94, 48] width 8 height 5
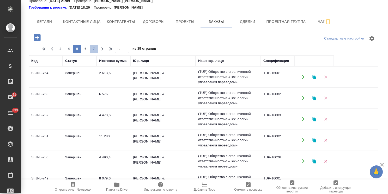
click at [94, 48] on span "7" at bounding box center [94, 48] width 8 height 5
click at [48, 95] on td "S_JNJ-703" at bounding box center [46, 98] width 34 height 18
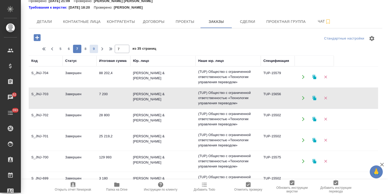
click at [97, 49] on span "9" at bounding box center [94, 48] width 8 height 5
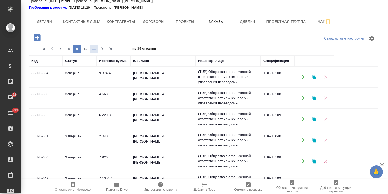
click at [95, 50] on span "11" at bounding box center [94, 48] width 8 height 5
click at [47, 116] on td "S_JNJ-602" at bounding box center [46, 119] width 34 height 18
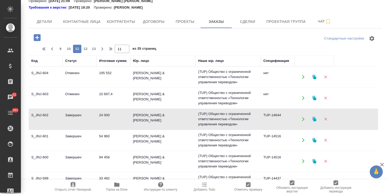
click at [47, 116] on td "S_JNJ-602" at bounding box center [46, 119] width 34 height 18
click at [96, 52] on button "13" at bounding box center [94, 49] width 8 height 8
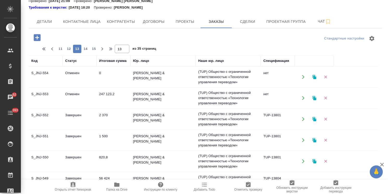
click at [56, 116] on td "S_JNJ-552" at bounding box center [46, 119] width 34 height 18
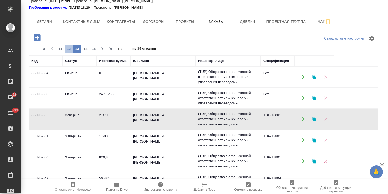
click at [70, 51] on span "12" at bounding box center [69, 48] width 8 height 5
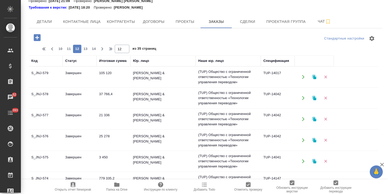
click at [72, 138] on td "Завершен" at bounding box center [80, 140] width 34 height 18
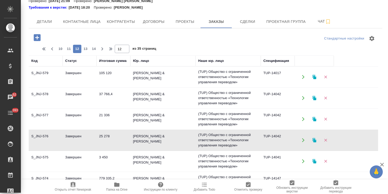
click at [74, 116] on td "Завершен" at bounding box center [80, 119] width 34 height 18
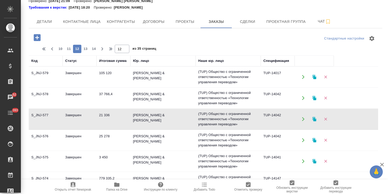
click at [74, 116] on td "Завершен" at bounding box center [80, 119] width 34 height 18
click at [82, 72] on td "Завершен" at bounding box center [80, 77] width 34 height 18
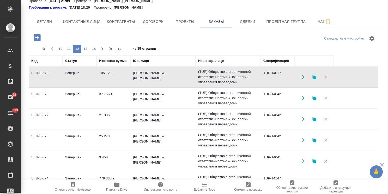
click at [82, 72] on td "Завершен" at bounding box center [80, 77] width 34 height 18
click at [72, 50] on span "11" at bounding box center [69, 48] width 8 height 5
type input "11"
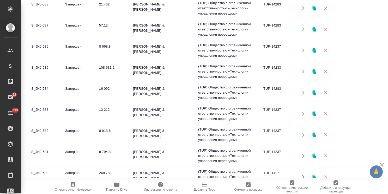
scroll to position [334, 0]
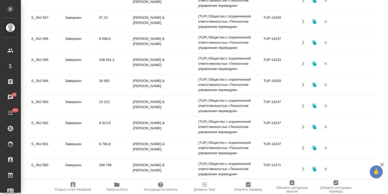
click at [82, 126] on td "Завершен" at bounding box center [80, 127] width 34 height 18
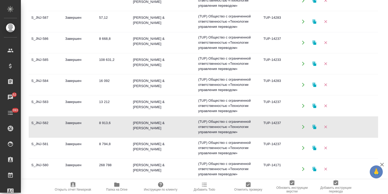
click at [82, 126] on td "Завершен" at bounding box center [80, 127] width 34 height 18
click at [80, 146] on td "Завершен" at bounding box center [80, 148] width 34 height 18
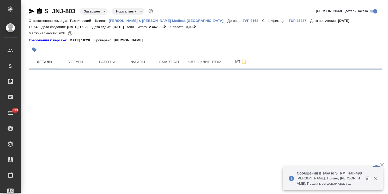
select select "RU"
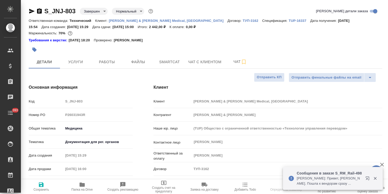
type textarea "x"
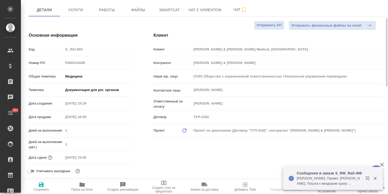
type textarea "x"
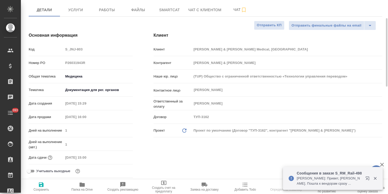
type textarea "x"
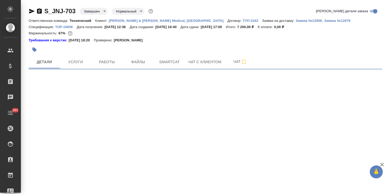
select select "RU"
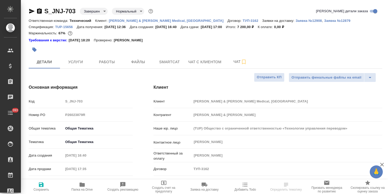
type textarea "x"
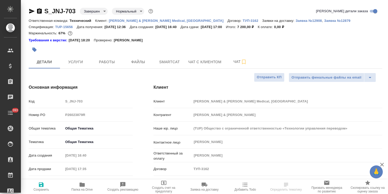
type textarea "x"
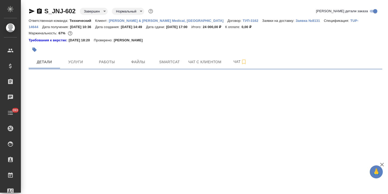
select select "RU"
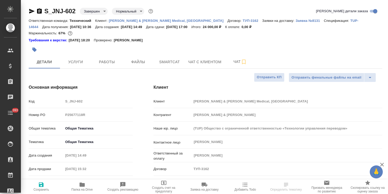
type textarea "x"
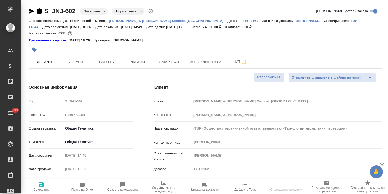
type textarea "x"
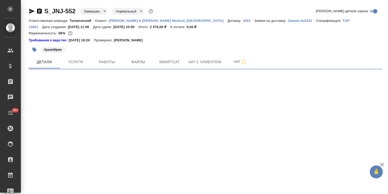
select select "RU"
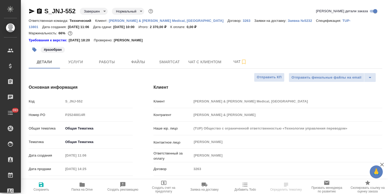
type textarea "x"
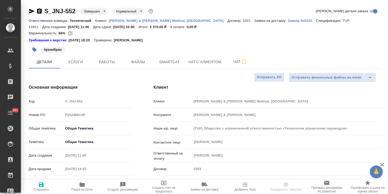
type textarea "x"
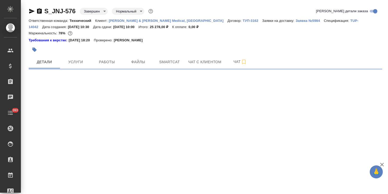
select select "RU"
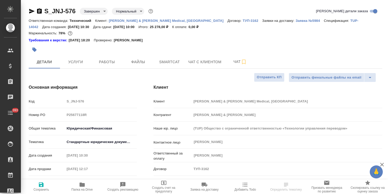
type textarea "x"
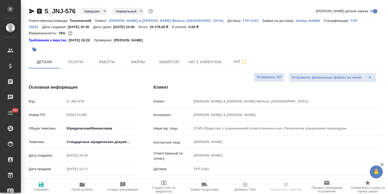
type textarea "x"
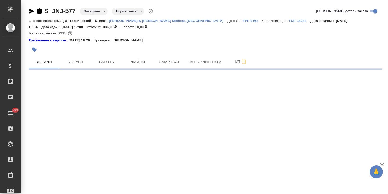
select select "RU"
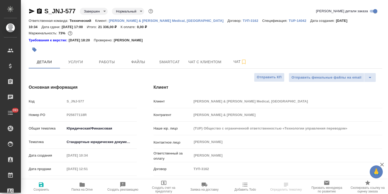
type textarea "x"
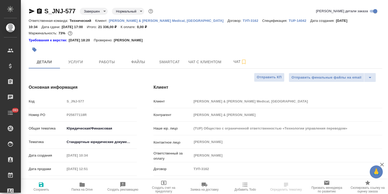
type textarea "x"
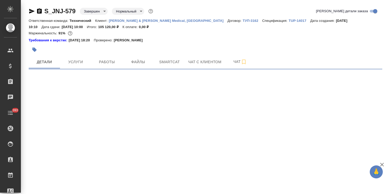
select select "RU"
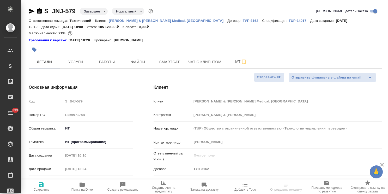
type textarea "x"
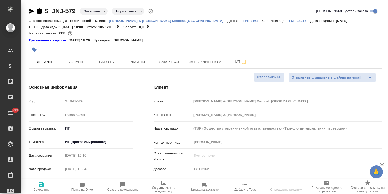
type textarea "x"
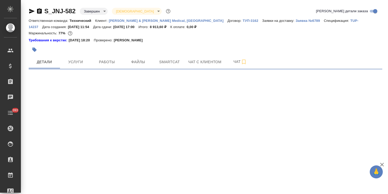
select select "RU"
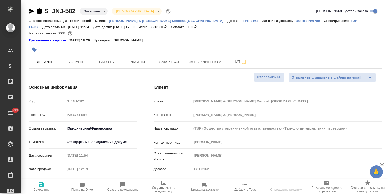
type textarea "x"
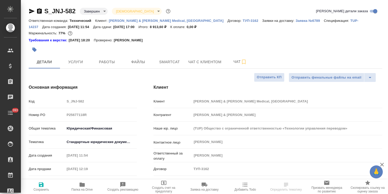
type textarea "x"
select select "RU"
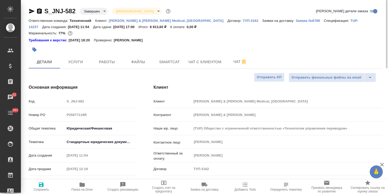
type textarea "x"
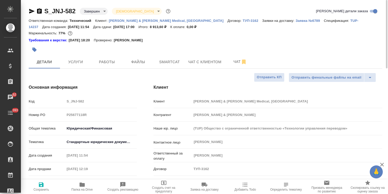
type textarea "x"
drag, startPoint x: 203, startPoint y: 42, endPoint x: 177, endPoint y: 52, distance: 27.9
click at [203, 42] on div "Требования к верстке: 19.01.2024 18:20 Проверено: Петрова Валерия" at bounding box center [205, 40] width 353 height 5
click at [109, 66] on button "Работы" at bounding box center [106, 62] width 31 height 13
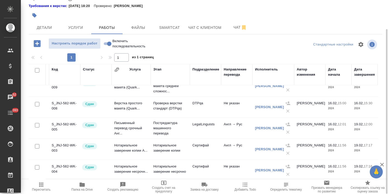
scroll to position [24, 21]
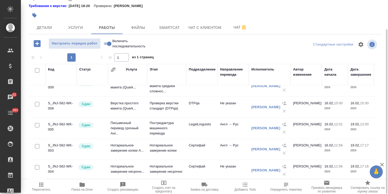
click at [83, 186] on icon "button" at bounding box center [81, 185] width 5 height 4
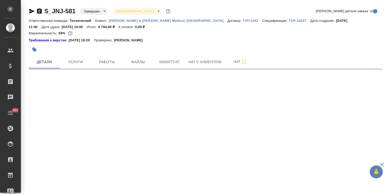
select select "RU"
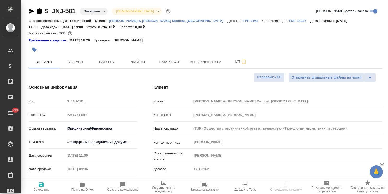
type textarea "x"
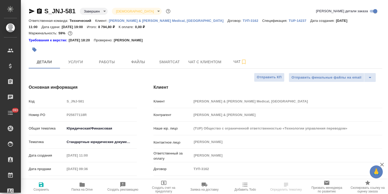
type textarea "x"
click at [105, 57] on button "Работы" at bounding box center [106, 62] width 31 height 13
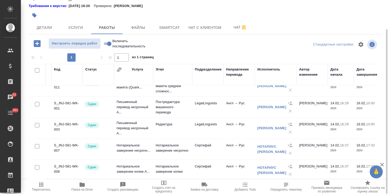
scroll to position [24, 0]
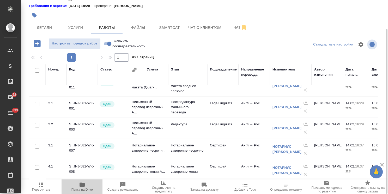
click at [85, 187] on span "Папка на Drive" at bounding box center [82, 187] width 34 height 10
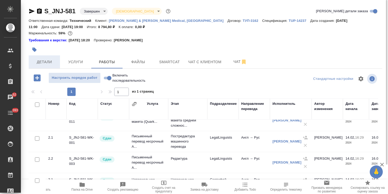
click at [51, 63] on span "Детали" at bounding box center [44, 62] width 25 height 7
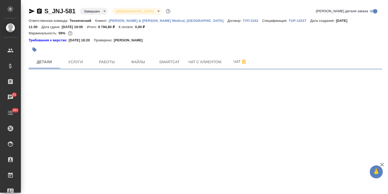
select select "RU"
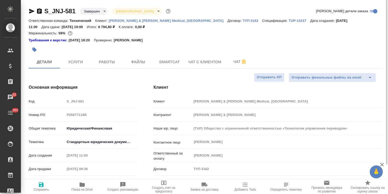
type textarea "x"
drag, startPoint x: 76, startPoint y: 5, endPoint x: 40, endPoint y: 8, distance: 36.9
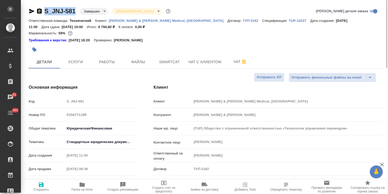
copy link "S_JNJ-581"
type textarea "x"
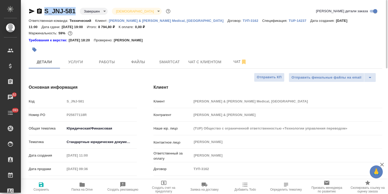
type textarea "x"
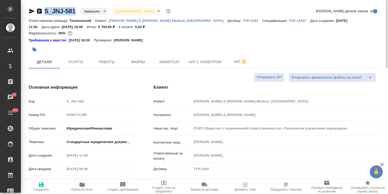
type textarea "x"
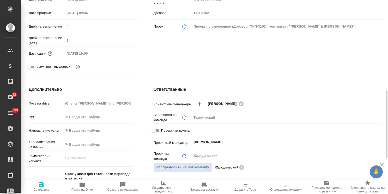
scroll to position [182, 0]
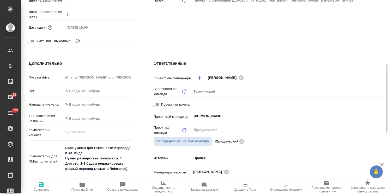
type textarea "x"
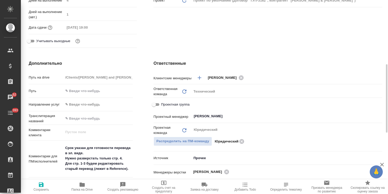
scroll to position [209, 0]
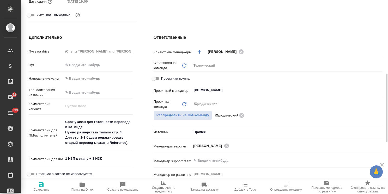
type textarea "x"
drag, startPoint x: 88, startPoint y: 158, endPoint x: 51, endPoint y: 155, distance: 37.4
click at [51, 155] on div "Комментарии для КМ 1 НЗП к скану + 3 НЗК x" at bounding box center [81, 160] width 104 height 12
type textarea "x"
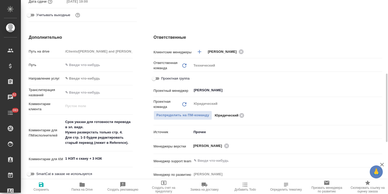
type textarea "x"
click at [84, 186] on icon "button" at bounding box center [81, 185] width 5 height 4
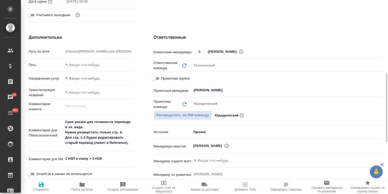
type textarea "x"
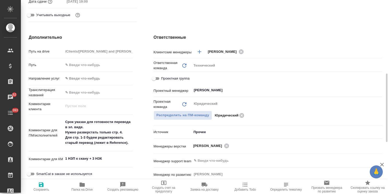
type textarea "x"
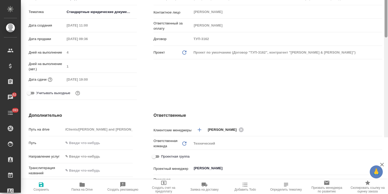
scroll to position [0, 0]
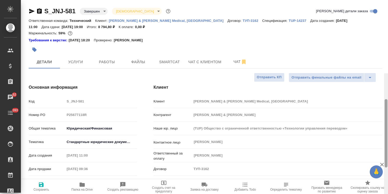
drag, startPoint x: 386, startPoint y: 84, endPoint x: 381, endPoint y: 16, distance: 68.2
click at [381, 16] on div "S_JNJ-581 Завершен closed Святая троица holyTrinity Кратко детали заказа Ответс…" at bounding box center [204, 97] width 367 height 194
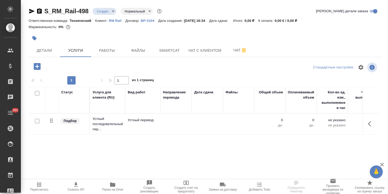
click at [150, 122] on p "Устный перевод" at bounding box center [143, 120] width 30 height 5
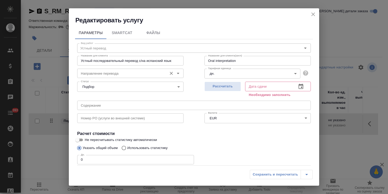
click at [101, 73] on input "Направление перевода" at bounding box center [122, 73] width 86 height 6
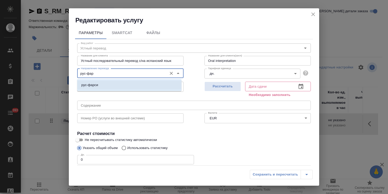
click at [99, 88] on li "рус-фарси" at bounding box center [129, 85] width 104 height 9
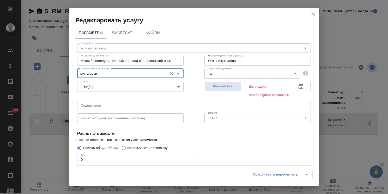
type input "рус-фарси"
click at [142, 65] on input "Устный последовательный перевод с/на испанский язык" at bounding box center [130, 60] width 106 height 9
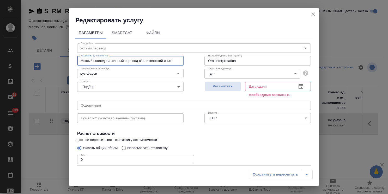
drag, startPoint x: 147, startPoint y: 61, endPoint x: 195, endPoint y: 60, distance: 48.0
click at [195, 60] on div "Вид работ Устный перевод Вид работ Название для клиента Устный последовательный…" at bounding box center [194, 118] width 238 height 158
type input "Устный последовательный перевод с/на фарси"
click at [222, 87] on span "Рассчитать" at bounding box center [222, 87] width 31 height 6
type input "[DATE] 18:19"
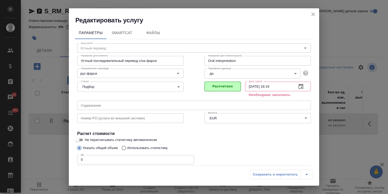
click at [217, 72] on body "🙏 .cls-1 fill:#fff; AWATERA [PERSON_NAME] Спецификации Заказы 51 Чаты 393 Todo …" at bounding box center [194, 97] width 388 height 194
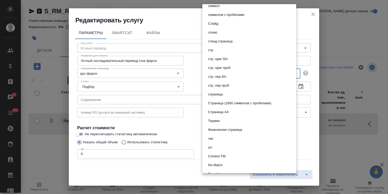
scroll to position [278, 0]
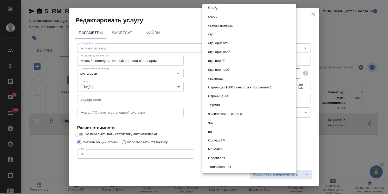
click at [217, 122] on li "час" at bounding box center [249, 123] width 94 height 9
type input "5a8b1489cc6b4906c91bfd93"
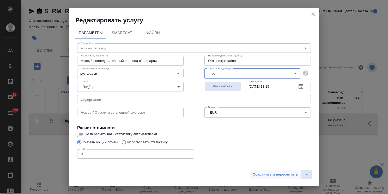
click at [271, 174] on span "Сохранить и пересчитать" at bounding box center [275, 175] width 45 height 6
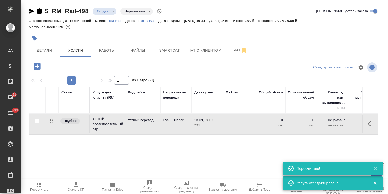
click at [137, 121] on p "Устный перевод" at bounding box center [143, 120] width 30 height 5
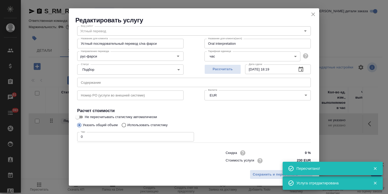
scroll to position [25, 0]
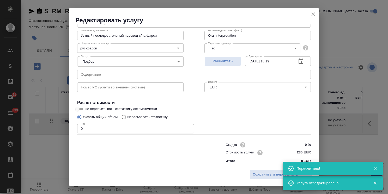
drag, startPoint x: 89, startPoint y: 125, endPoint x: 59, endPoint y: 130, distance: 30.1
click at [60, 130] on div "Редактировать услугу Параметры SmartCat Файлы Вид работ Устный перевод Вид рабо…" at bounding box center [194, 97] width 388 height 194
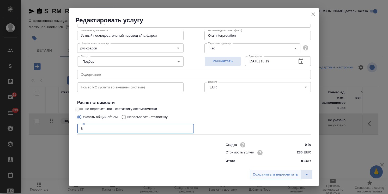
type input "8"
click at [279, 173] on span "Сохранить и пересчитать" at bounding box center [275, 175] width 45 height 6
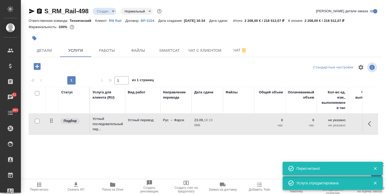
click at [209, 125] on p "2025" at bounding box center [207, 125] width 26 height 5
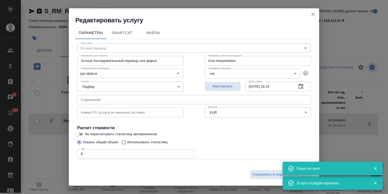
click at [225, 117] on body "🙏 .cls-1 fill:#fff; AWATERA [PERSON_NAME] Спецификации Заказы 51 Чаты 393 Todo …" at bounding box center [194, 97] width 388 height 194
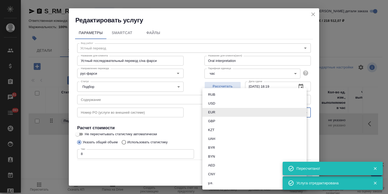
click at [219, 95] on li "RUB" at bounding box center [254, 94] width 104 height 9
type input "RUB"
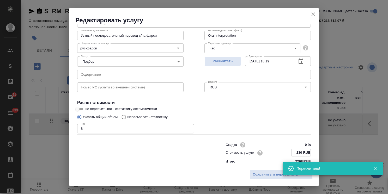
drag, startPoint x: 298, startPoint y: 152, endPoint x: 286, endPoint y: 152, distance: 12.5
click at [286, 152] on div "Стоимость услуги 230 RUB" at bounding box center [267, 153] width 85 height 8
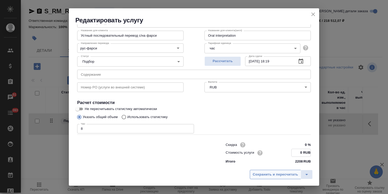
type input "0 RUB"
click at [268, 173] on span "Сохранить и пересчитать" at bounding box center [275, 175] width 45 height 6
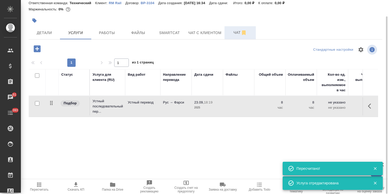
click at [240, 34] on span "Чат" at bounding box center [240, 32] width 25 height 7
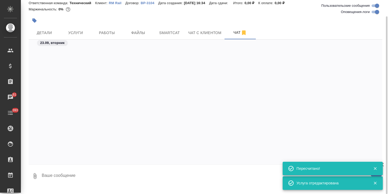
scroll to position [446, 0]
